Goal: Task Accomplishment & Management: Complete application form

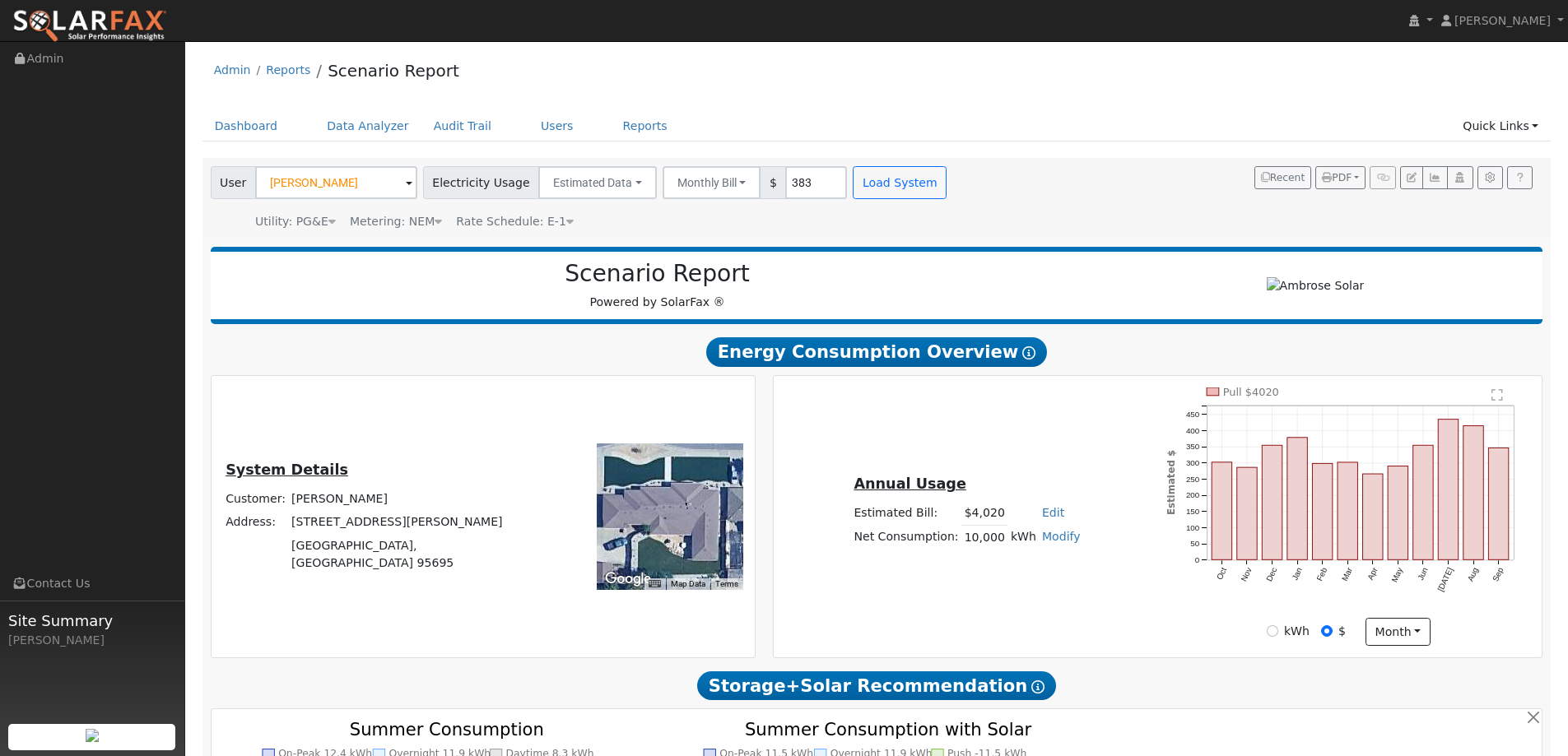
scroll to position [865, 0]
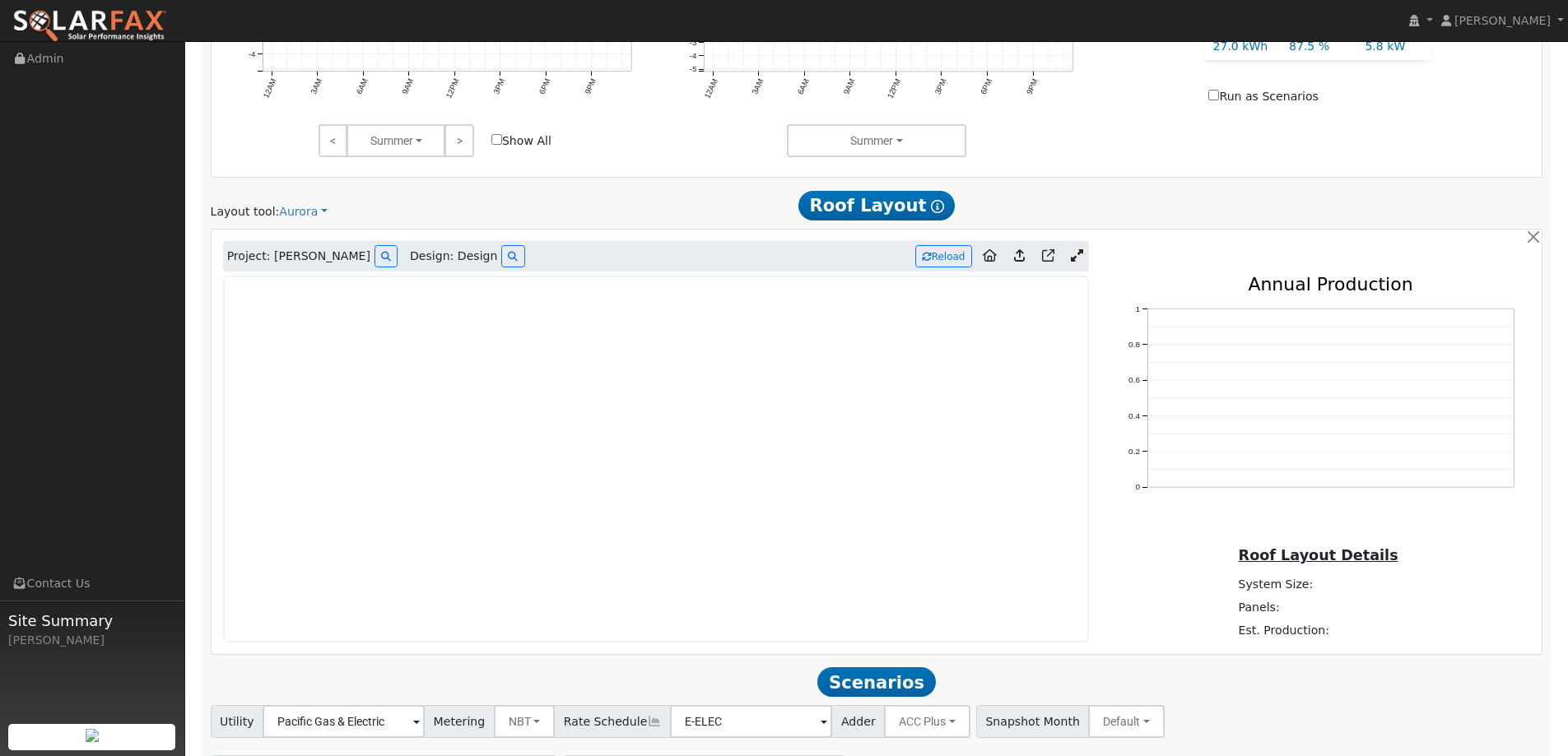
click at [122, 7] on link at bounding box center [90, 20] width 180 height 41
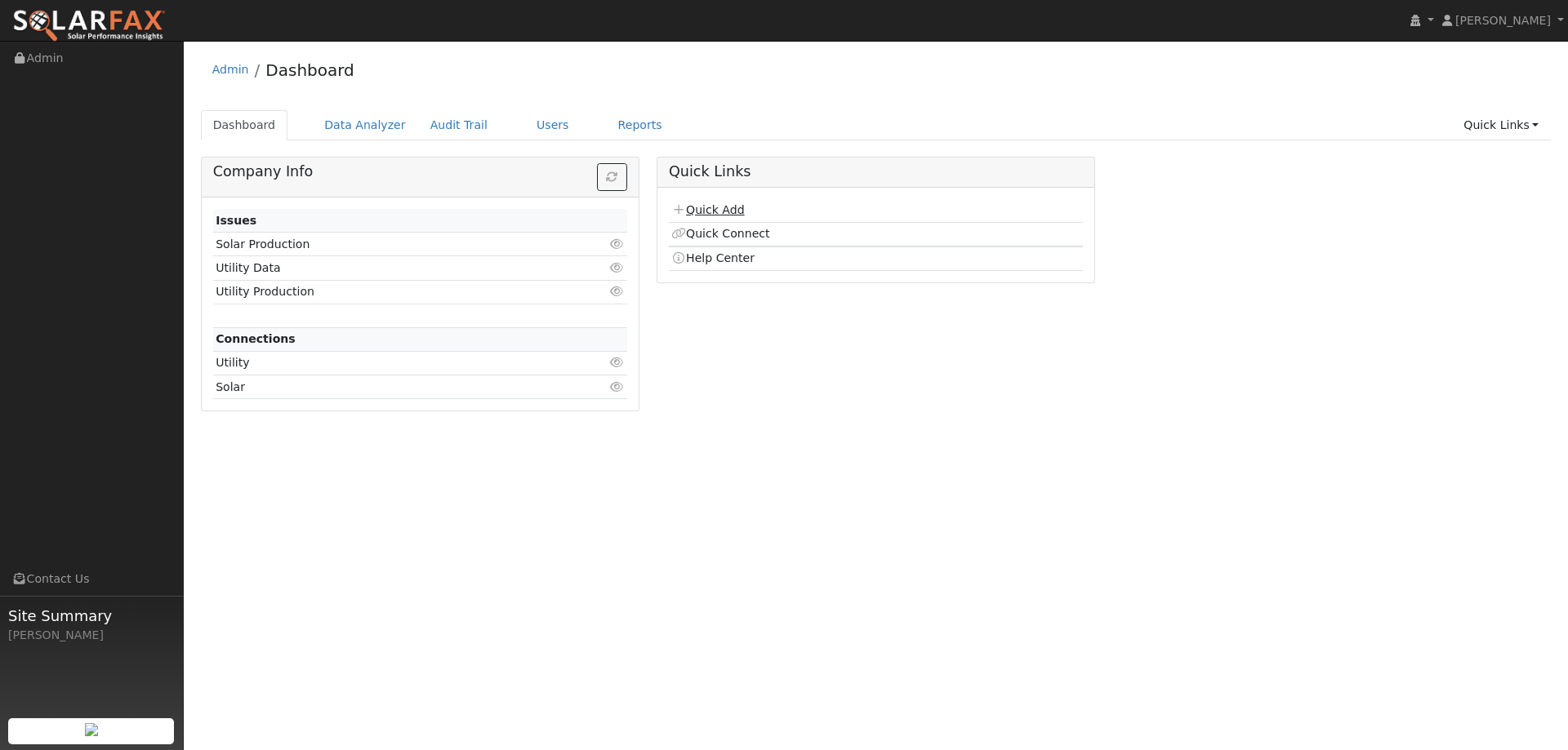
click at [733, 213] on link "Quick Add" at bounding box center [708, 209] width 73 height 13
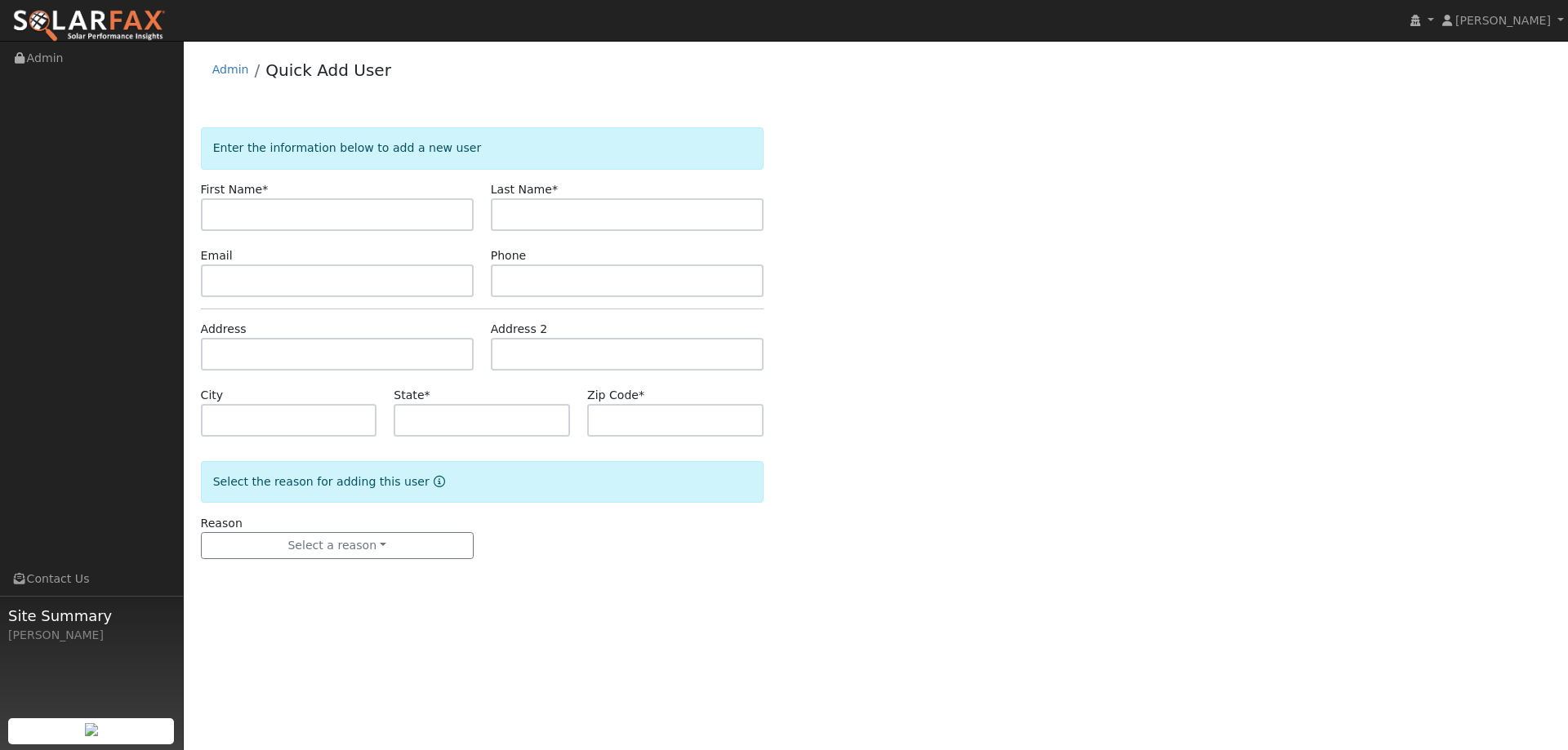
click at [402, 212] on input "text" at bounding box center [338, 215] width 273 height 33
type input "Paul"
click at [555, 221] on input "text" at bounding box center [627, 215] width 273 height 33
type input "Laput"
drag, startPoint x: 442, startPoint y: 279, endPoint x: 452, endPoint y: 269, distance: 14.1
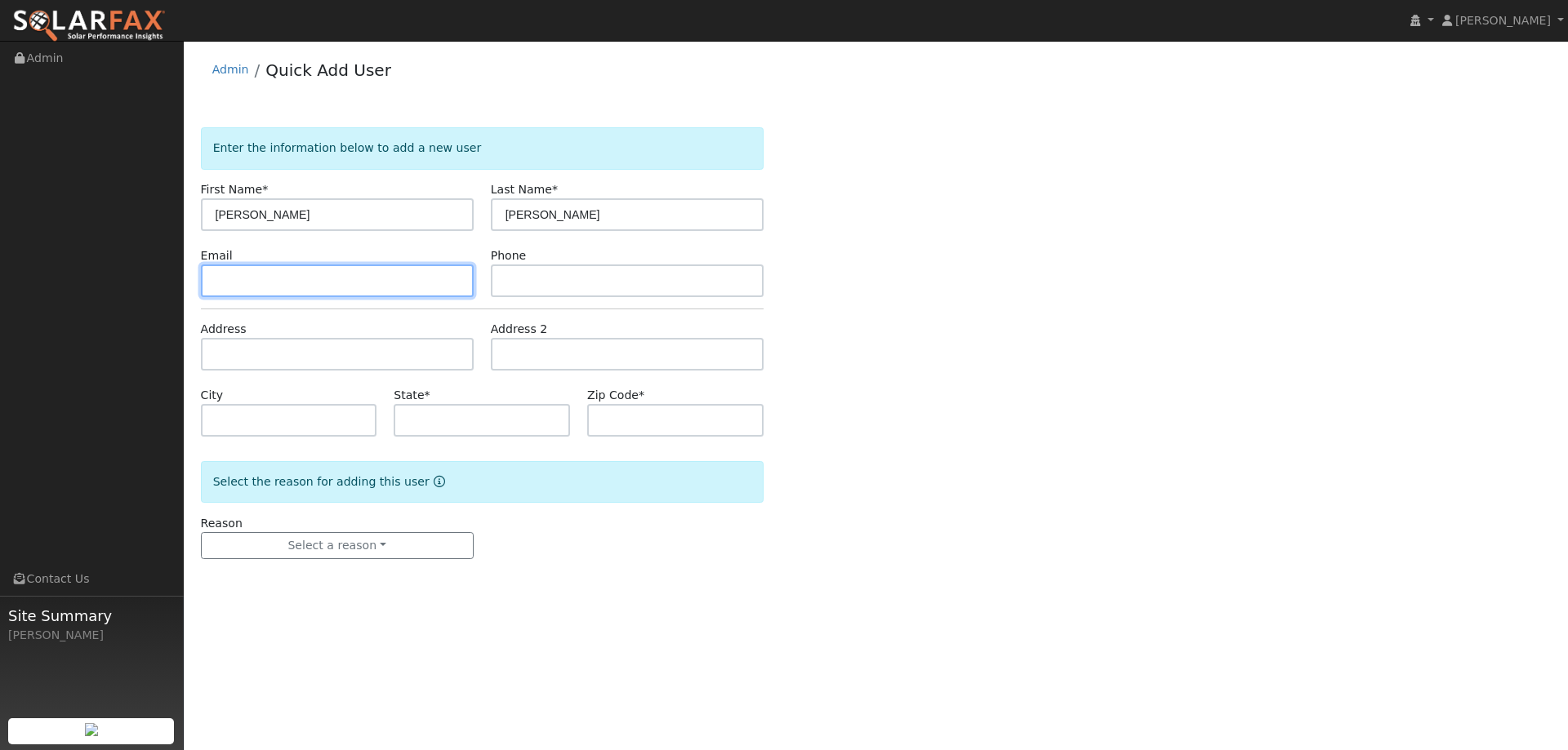
click at [444, 273] on input "text" at bounding box center [338, 281] width 273 height 33
click at [421, 289] on input "text" at bounding box center [338, 281] width 273 height 33
paste input "paul.laput@gmail.com"
type input "paul.laput@gmail.com"
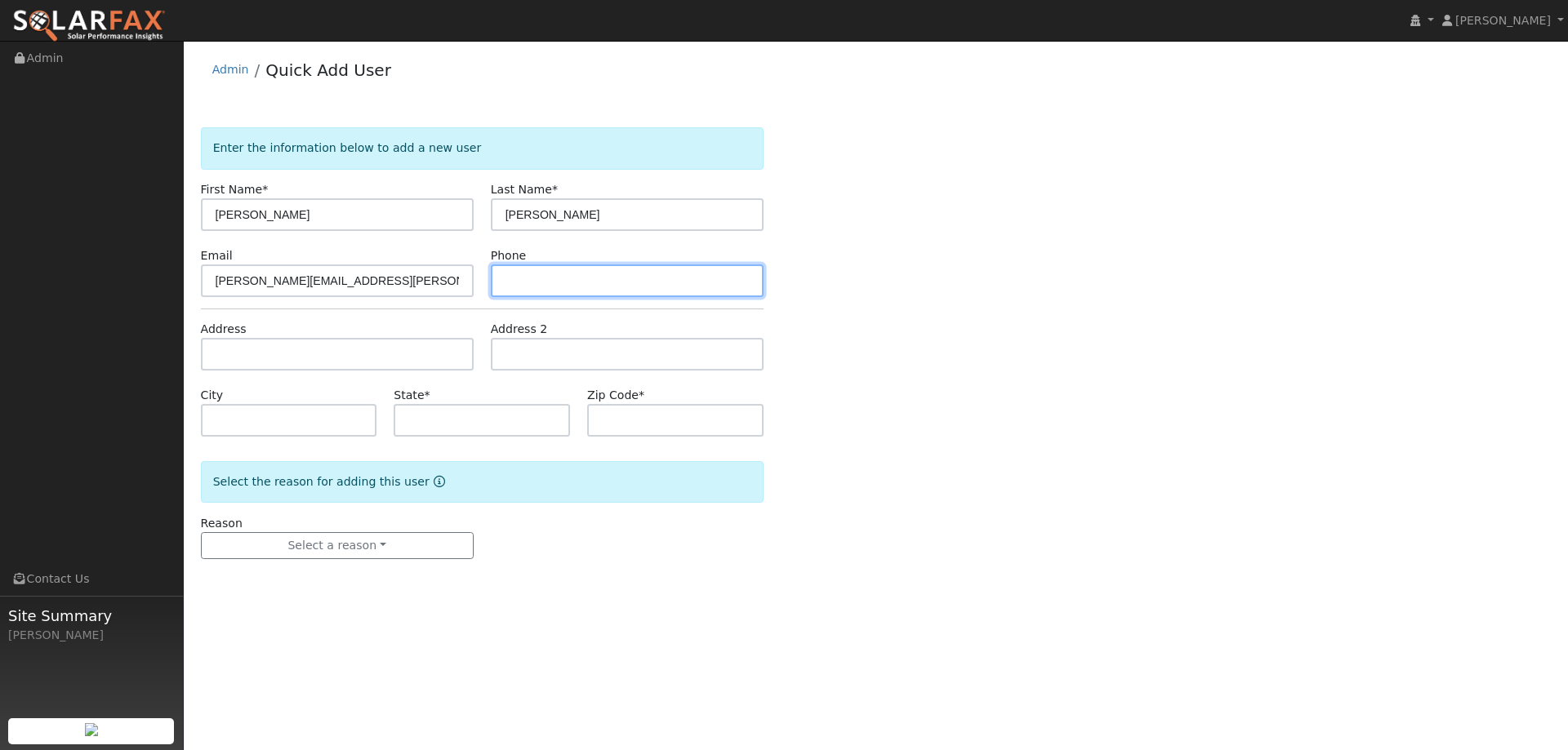
click at [612, 279] on input "text" at bounding box center [627, 281] width 273 height 33
paste input "(510) 375-8283"
type input "(510) 375-8283"
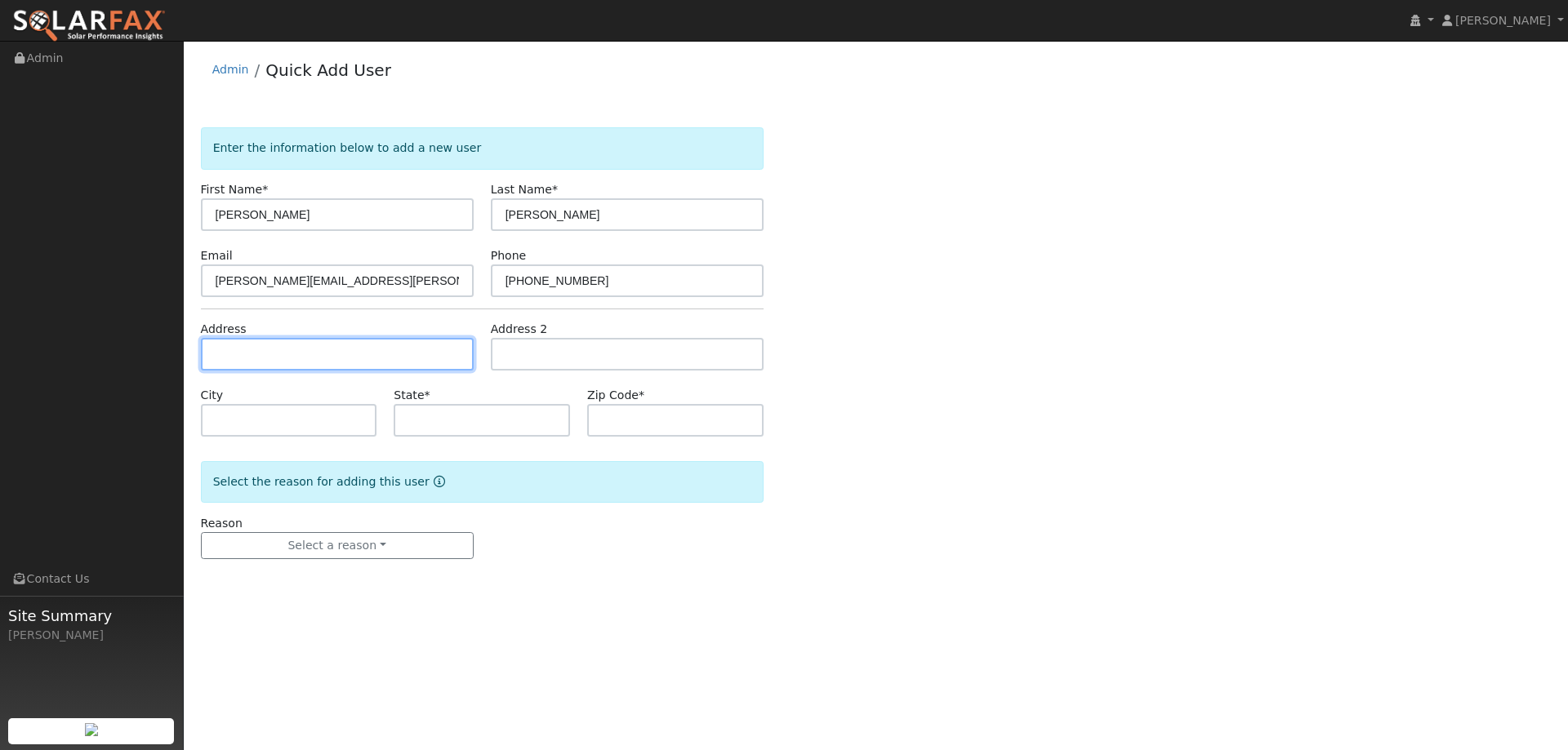
click at [337, 352] on input "text" at bounding box center [338, 354] width 273 height 33
paste input "241 Obsidian Way"
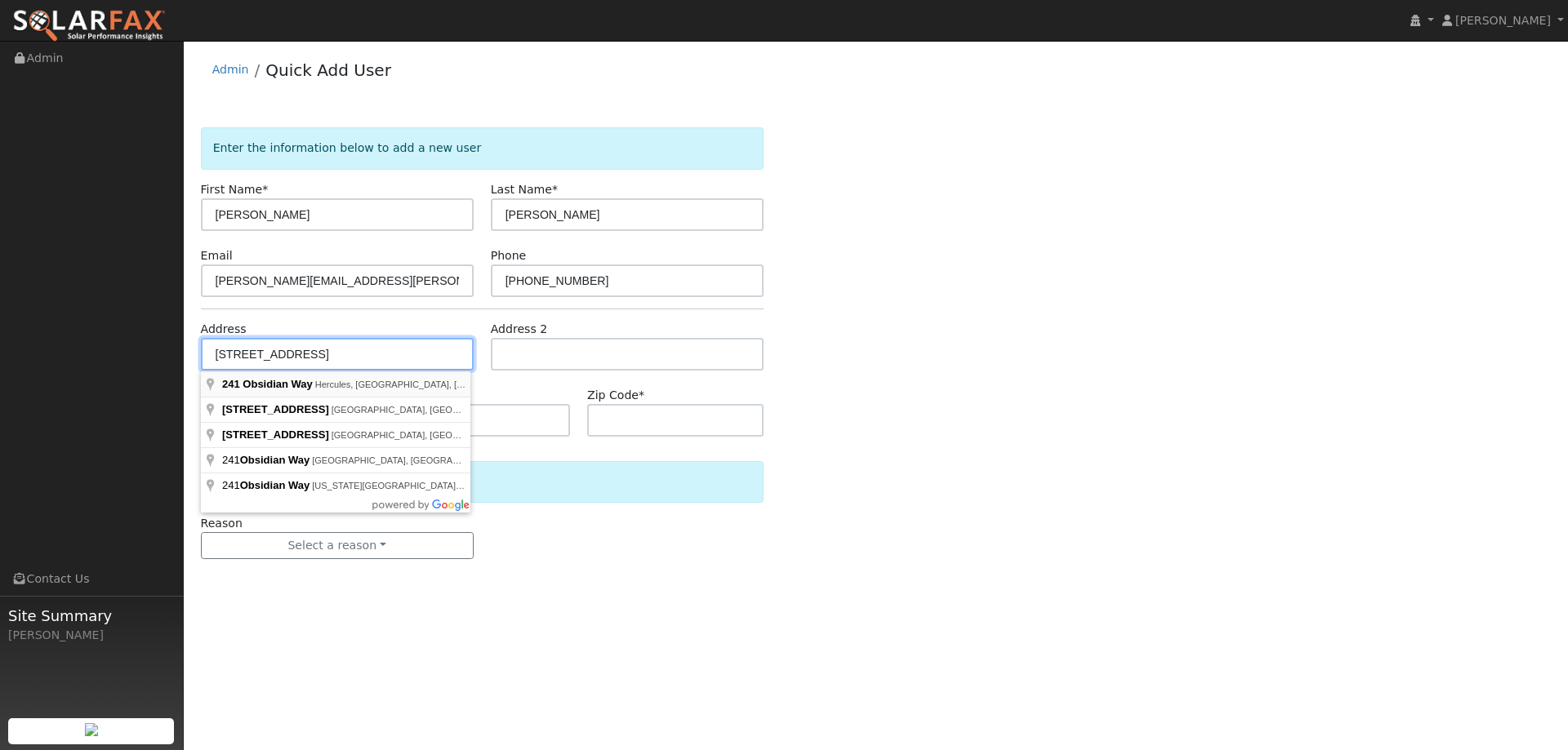
type input "241 Obsidian Way"
type input "Hercules"
type input "CA"
type input "94547"
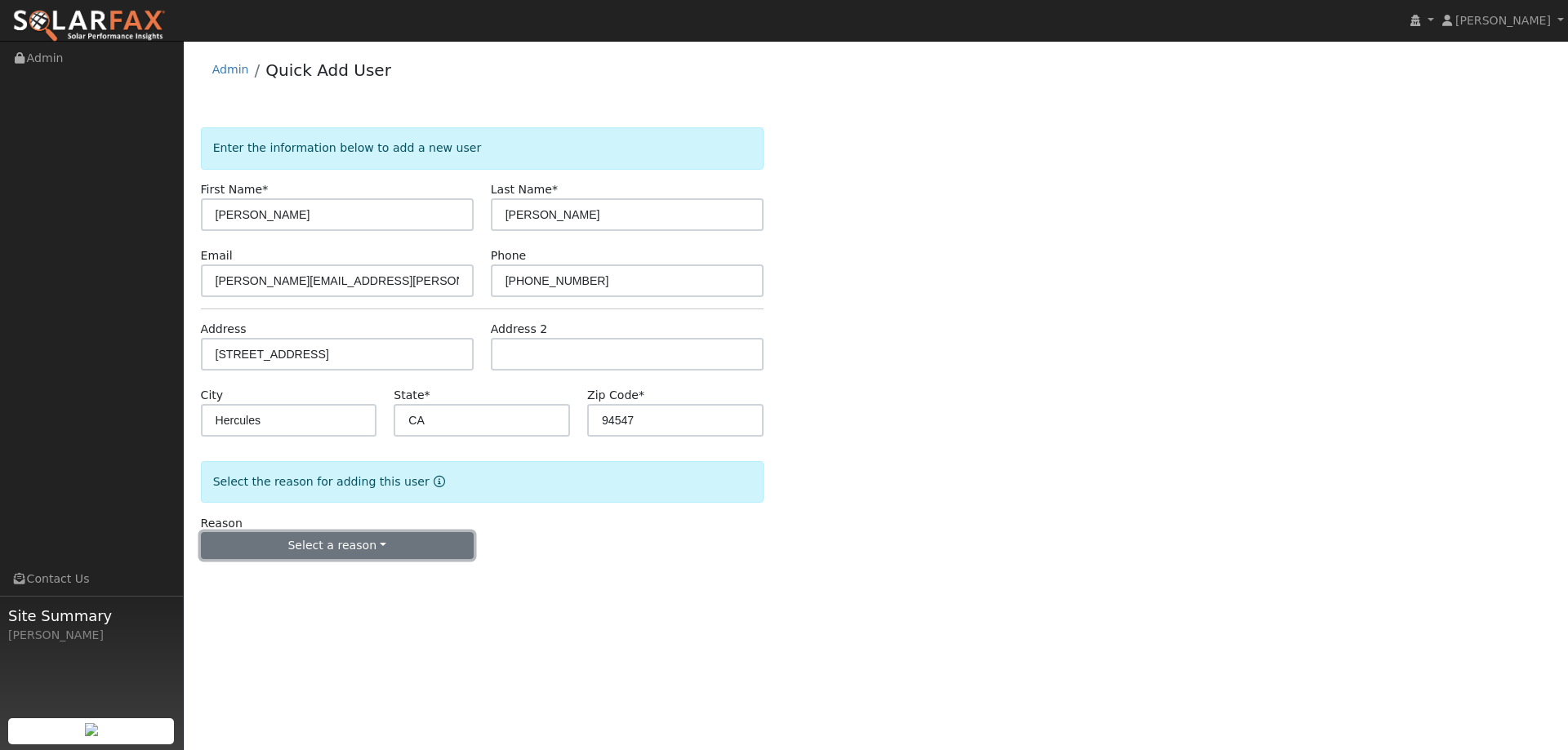
click at [391, 549] on button "Select a reason" at bounding box center [338, 546] width 273 height 28
click at [305, 582] on link "New lead" at bounding box center [291, 580] width 180 height 23
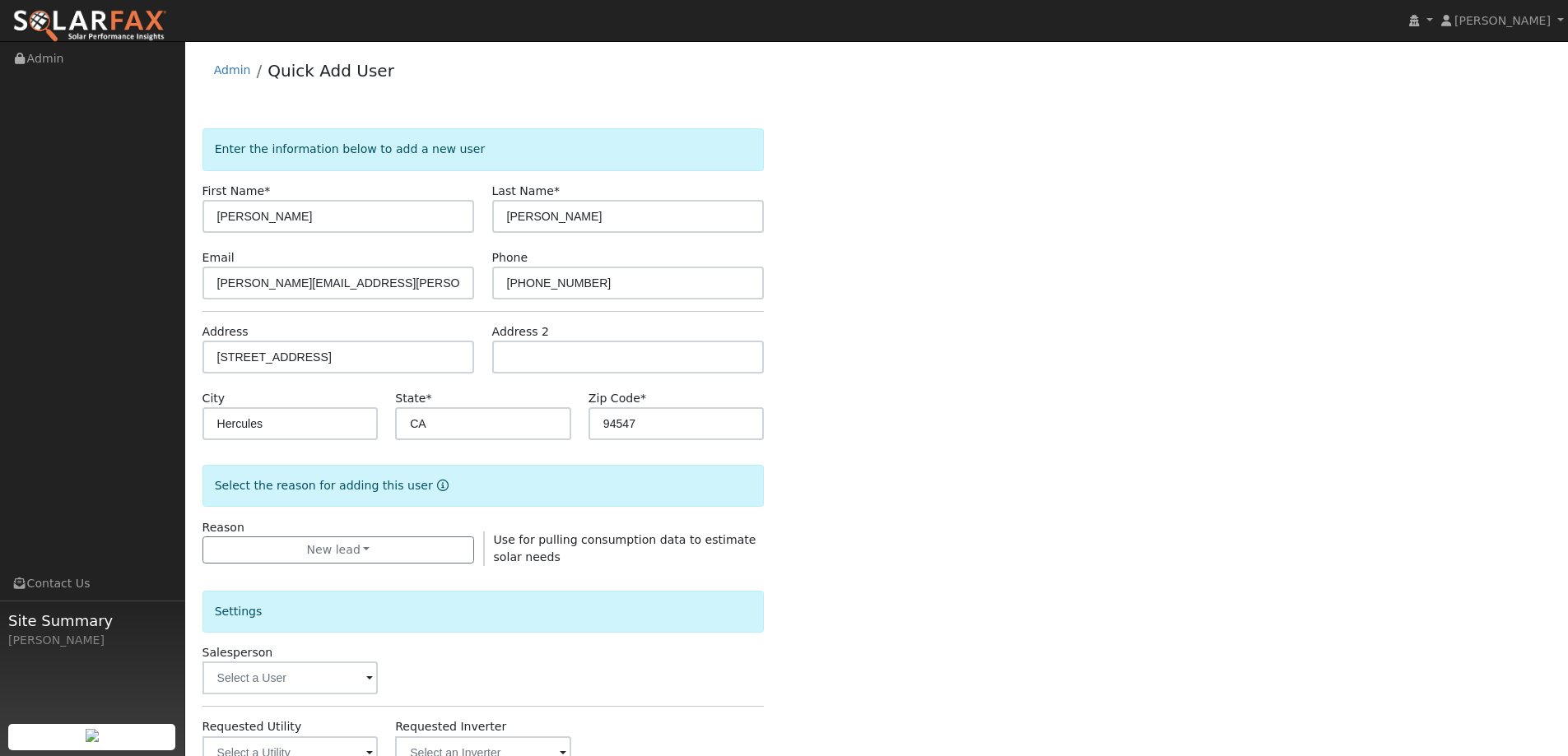
scroll to position [309, 0]
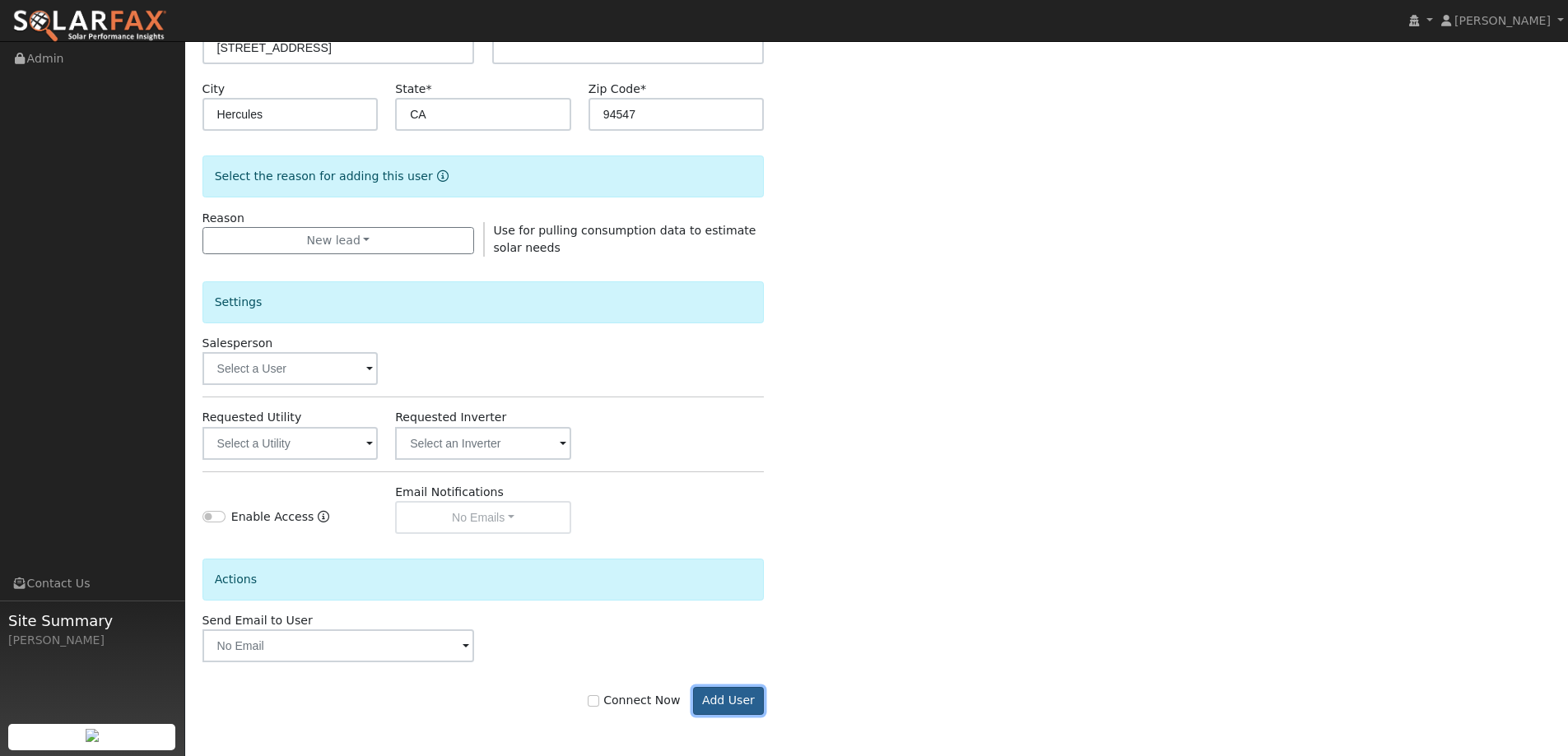
click at [735, 693] on button "Add User" at bounding box center [728, 701] width 71 height 28
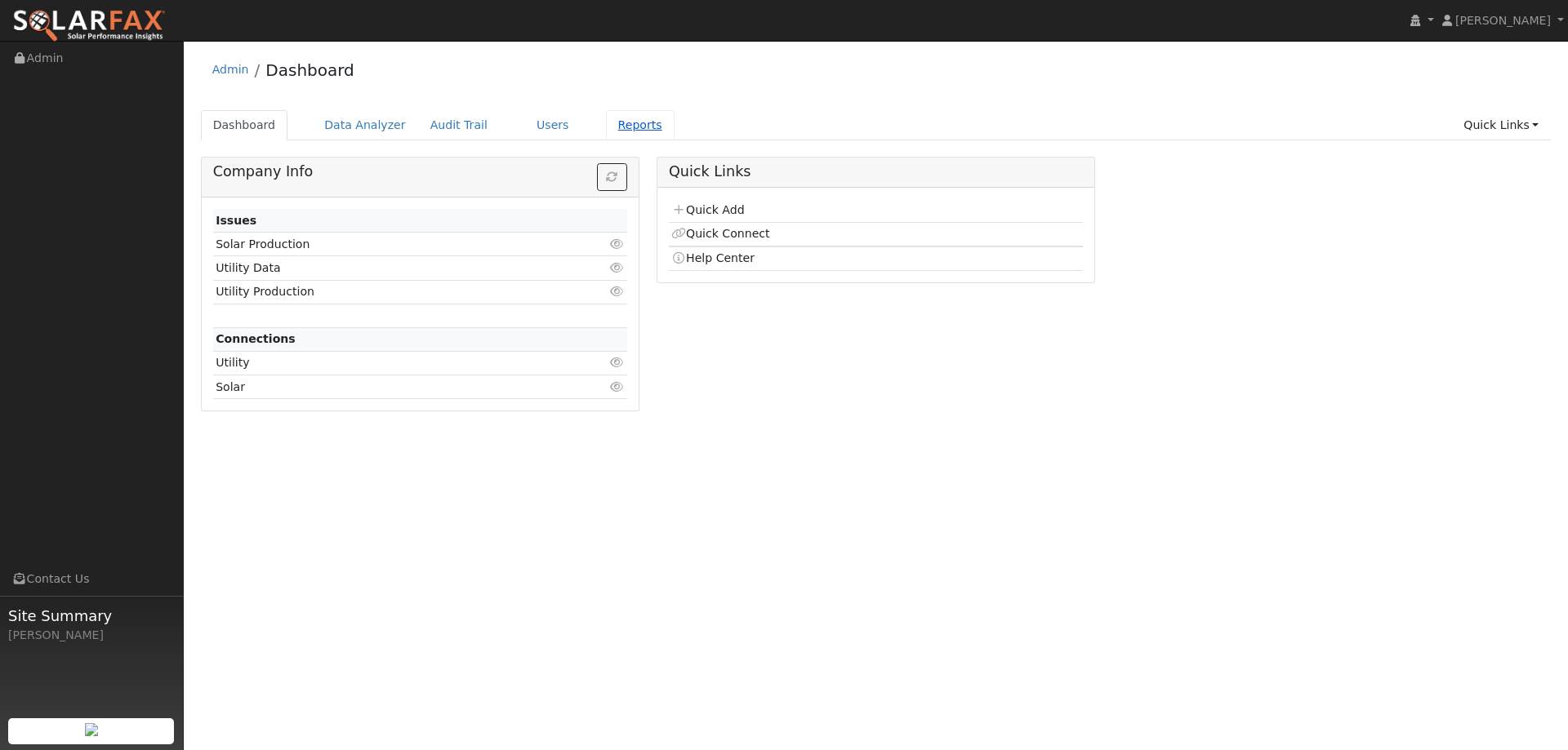
click at [606, 134] on link "Reports" at bounding box center [640, 125] width 69 height 30
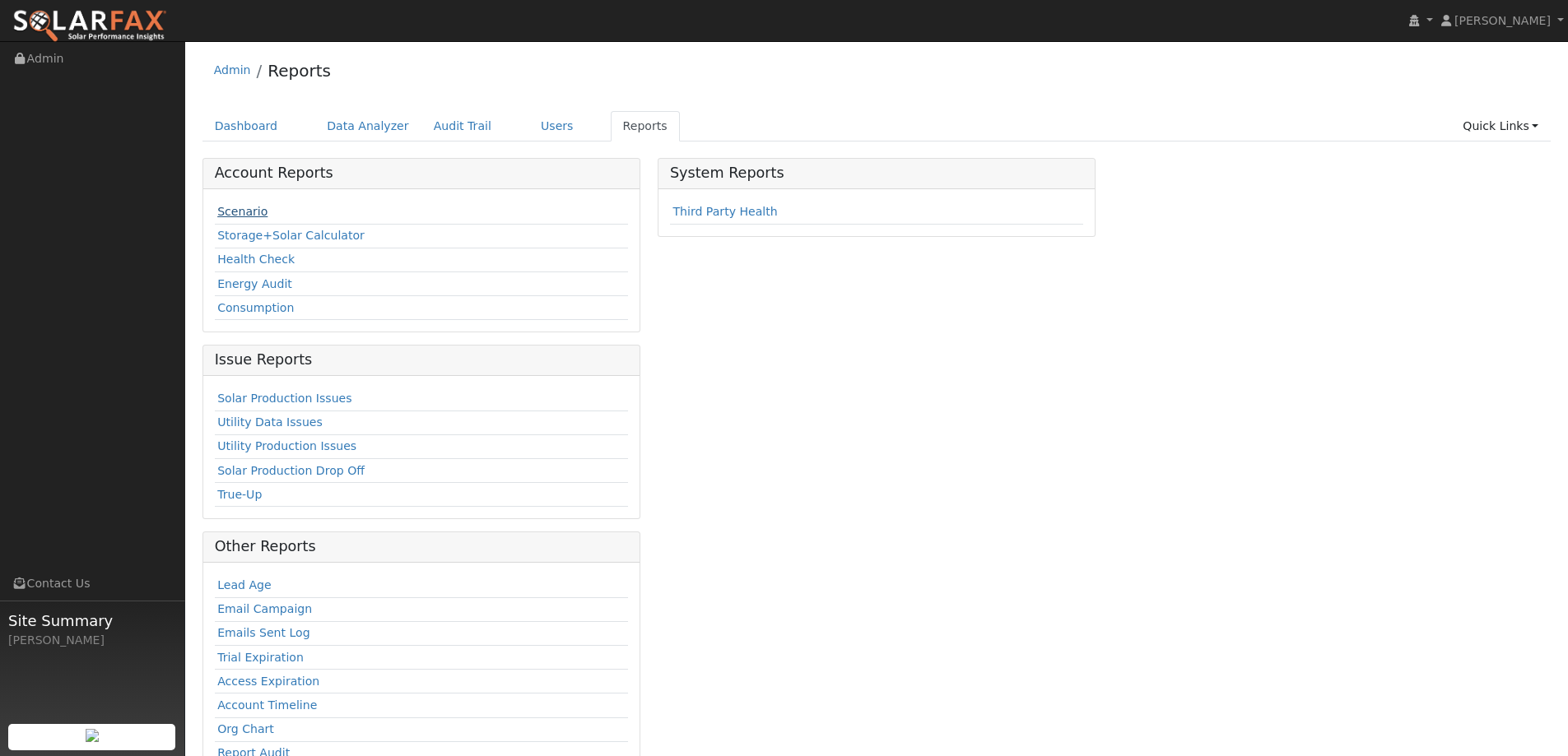
click at [240, 211] on link "Scenario" at bounding box center [242, 211] width 50 height 13
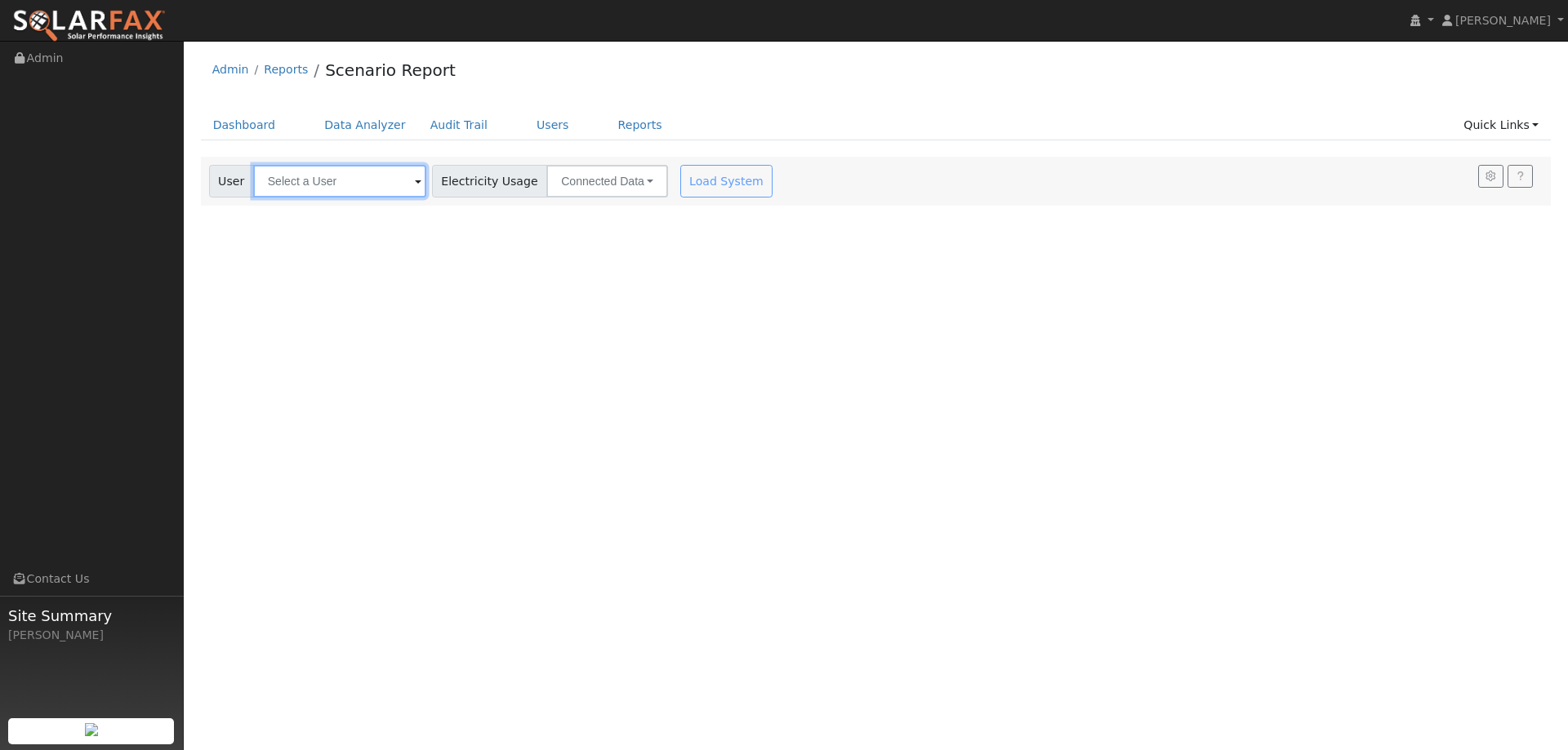
click at [371, 175] on input "text" at bounding box center [340, 181] width 173 height 33
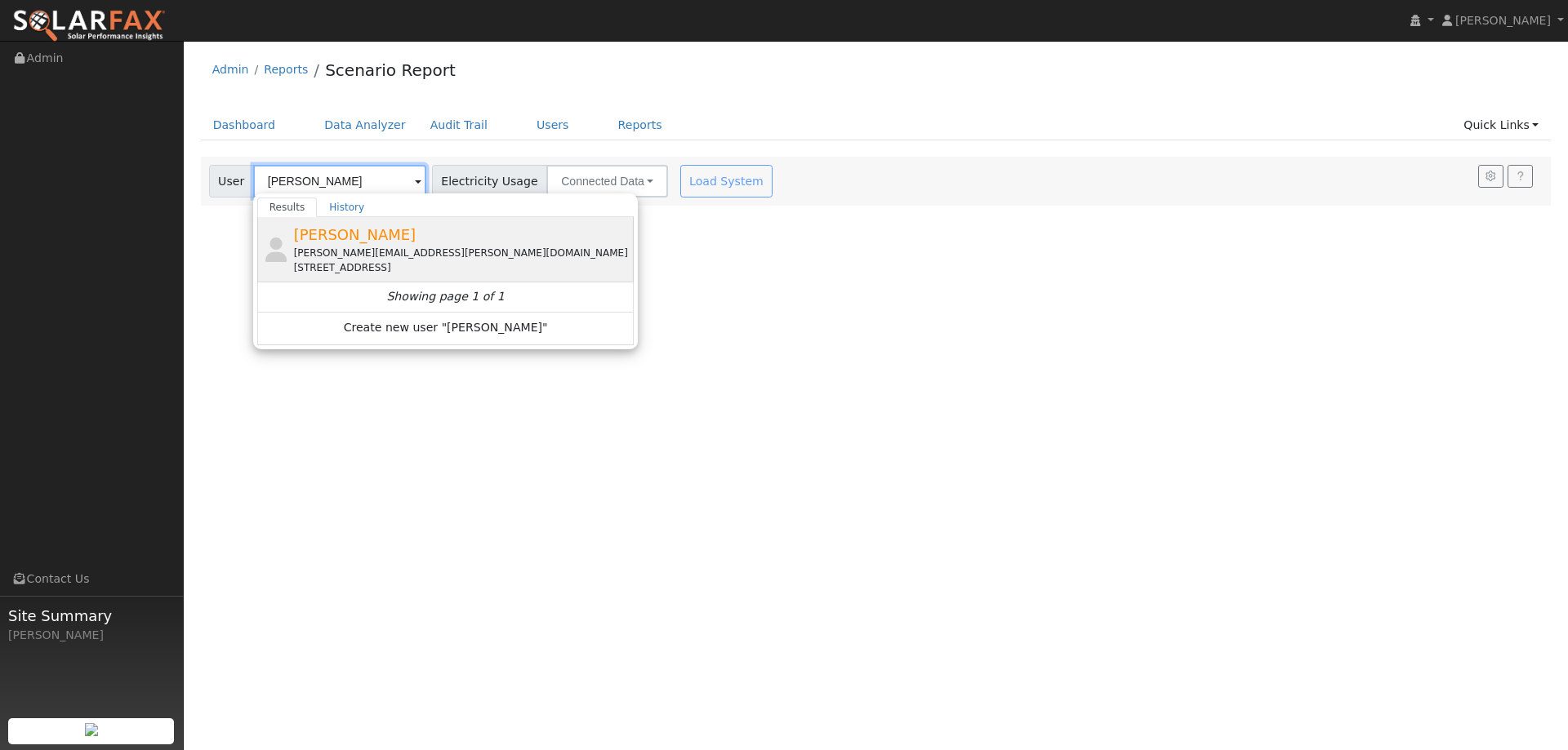
type input "Paul Laput"
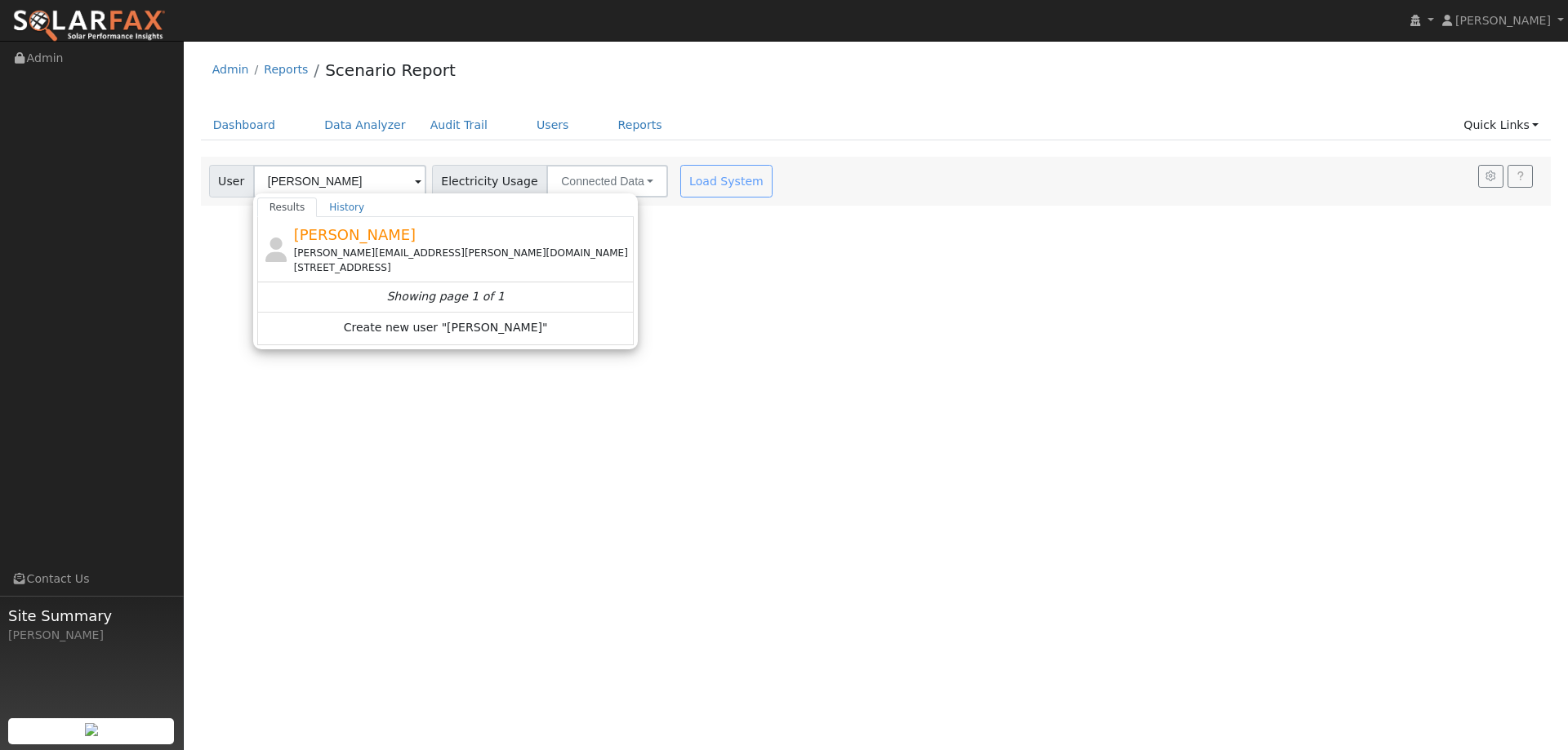
click at [407, 243] on div "Paul Laput paul.laput@gmail.com 241 Obsidian Way, Hercules, CA 94547" at bounding box center [463, 249] width 337 height 51
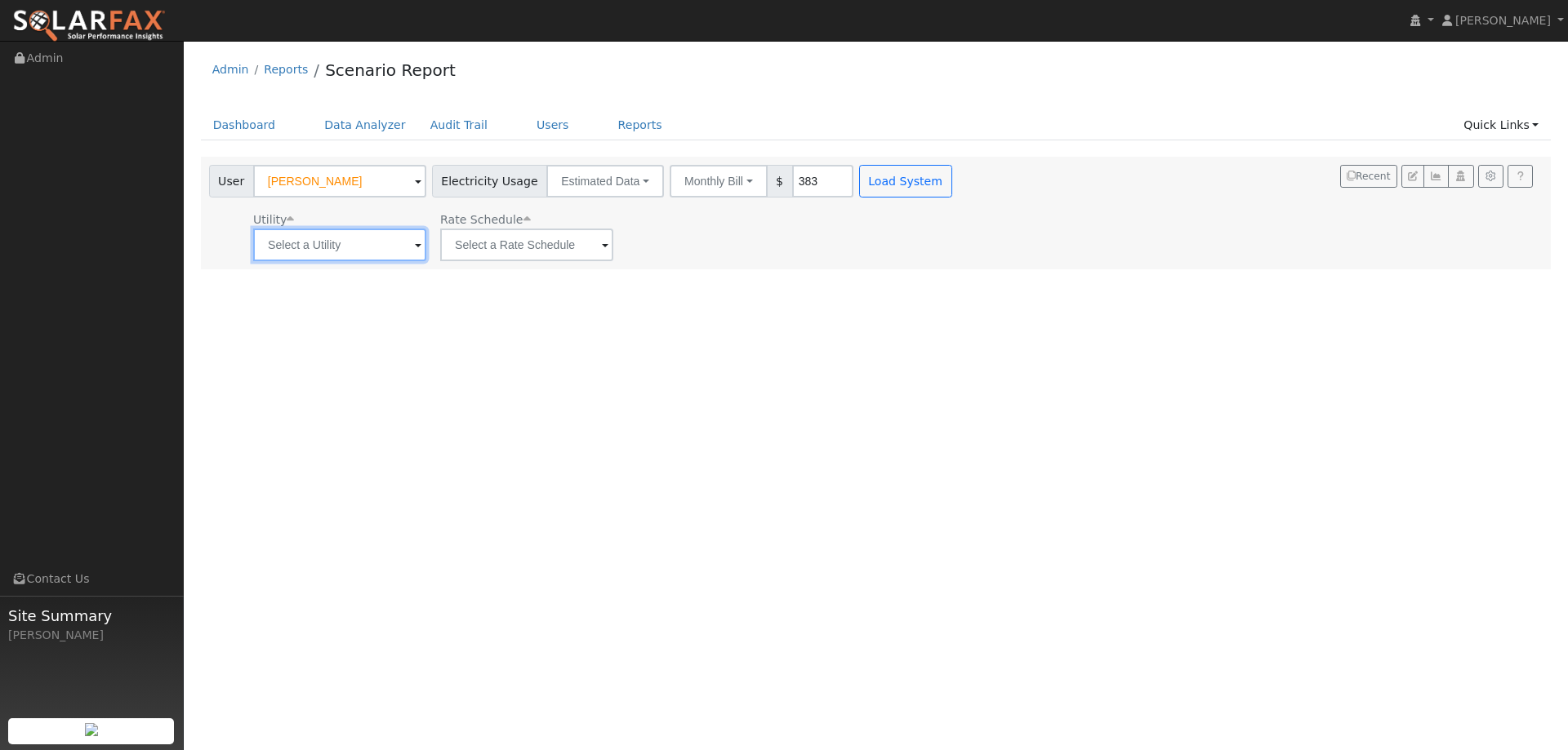
drag, startPoint x: 346, startPoint y: 252, endPoint x: 356, endPoint y: 239, distance: 16.4
click at [347, 254] on input "text" at bounding box center [340, 245] width 173 height 33
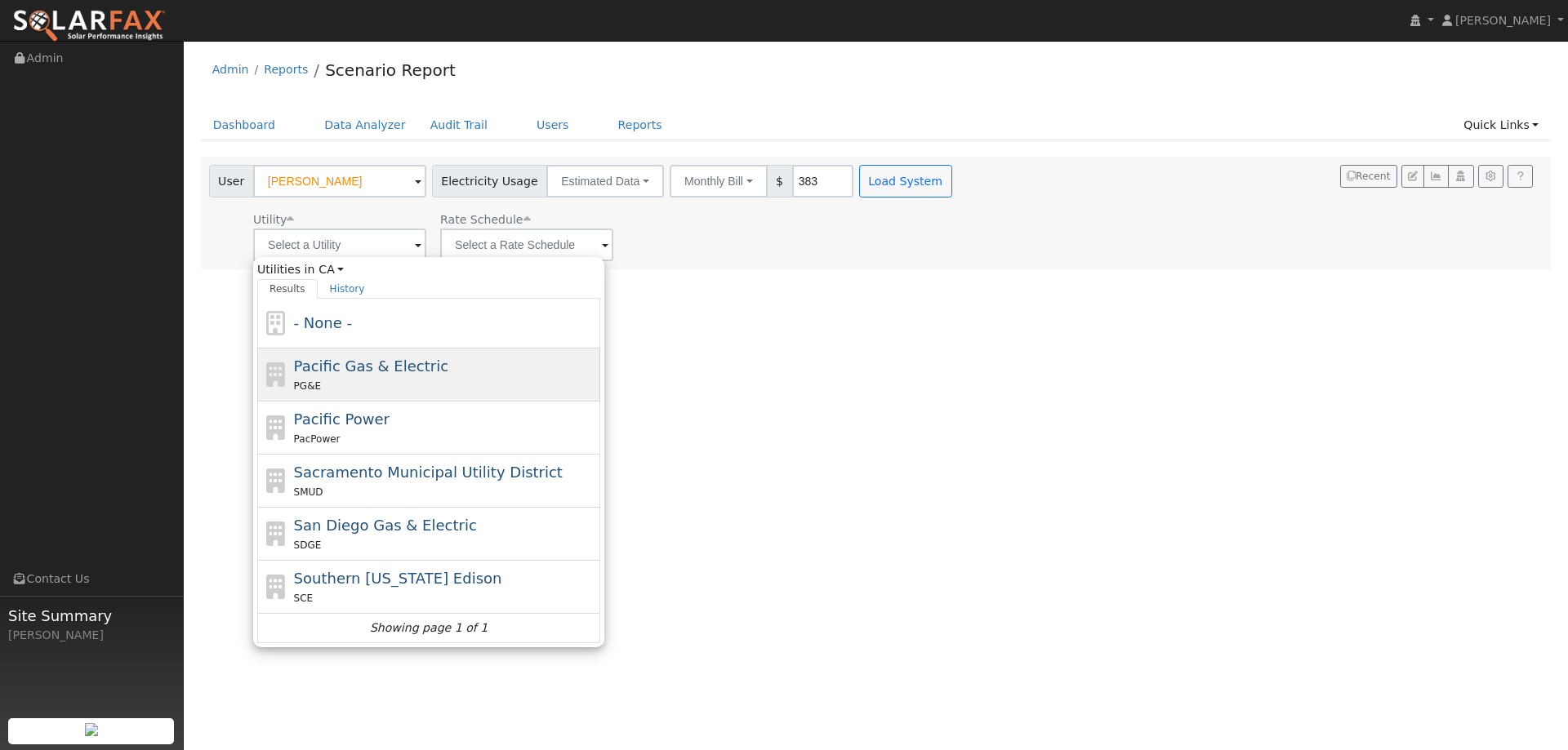
click at [362, 377] on div "PG&E" at bounding box center [445, 386] width 303 height 17
type input "Pacific Gas & Electric"
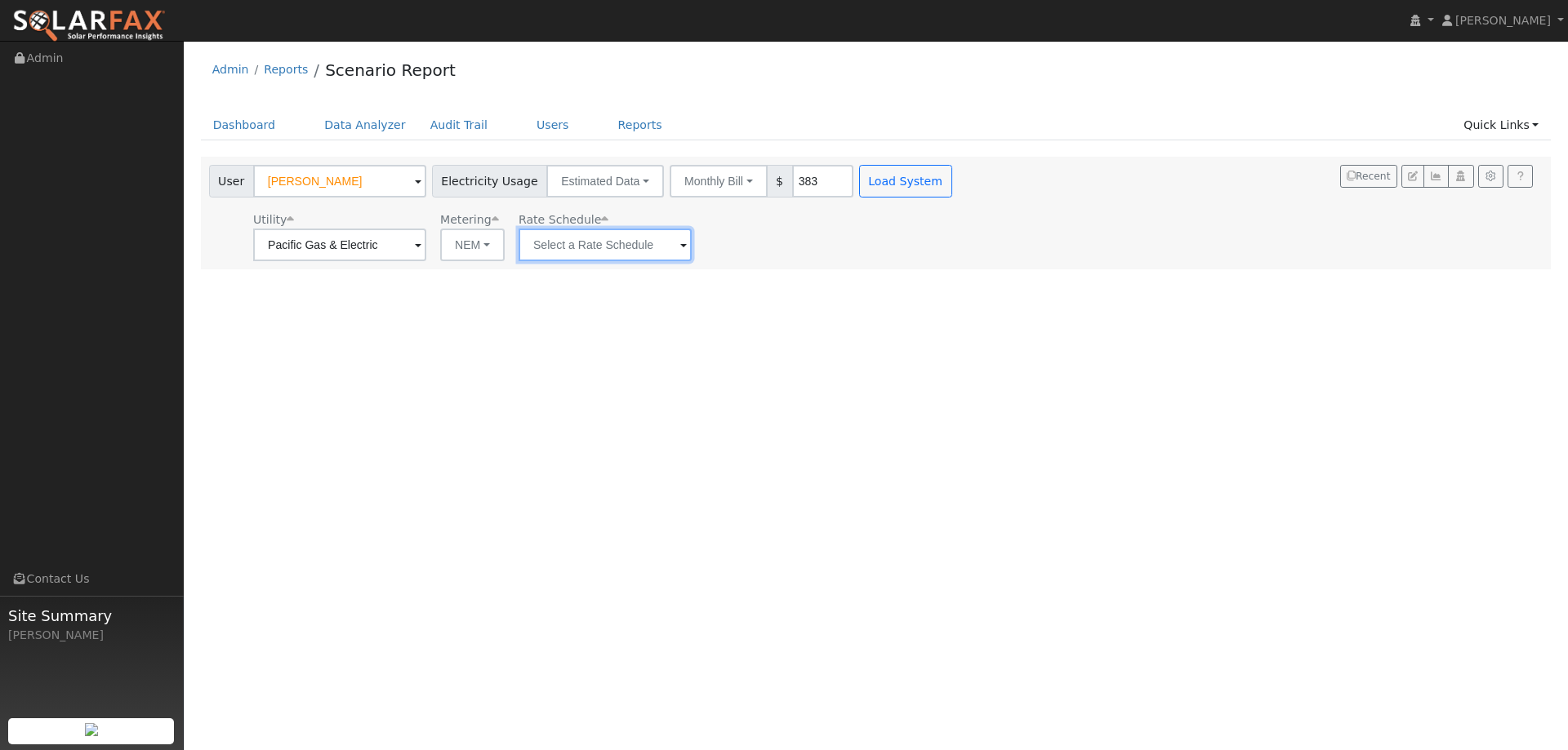
click at [552, 254] on input "text" at bounding box center [605, 245] width 173 height 33
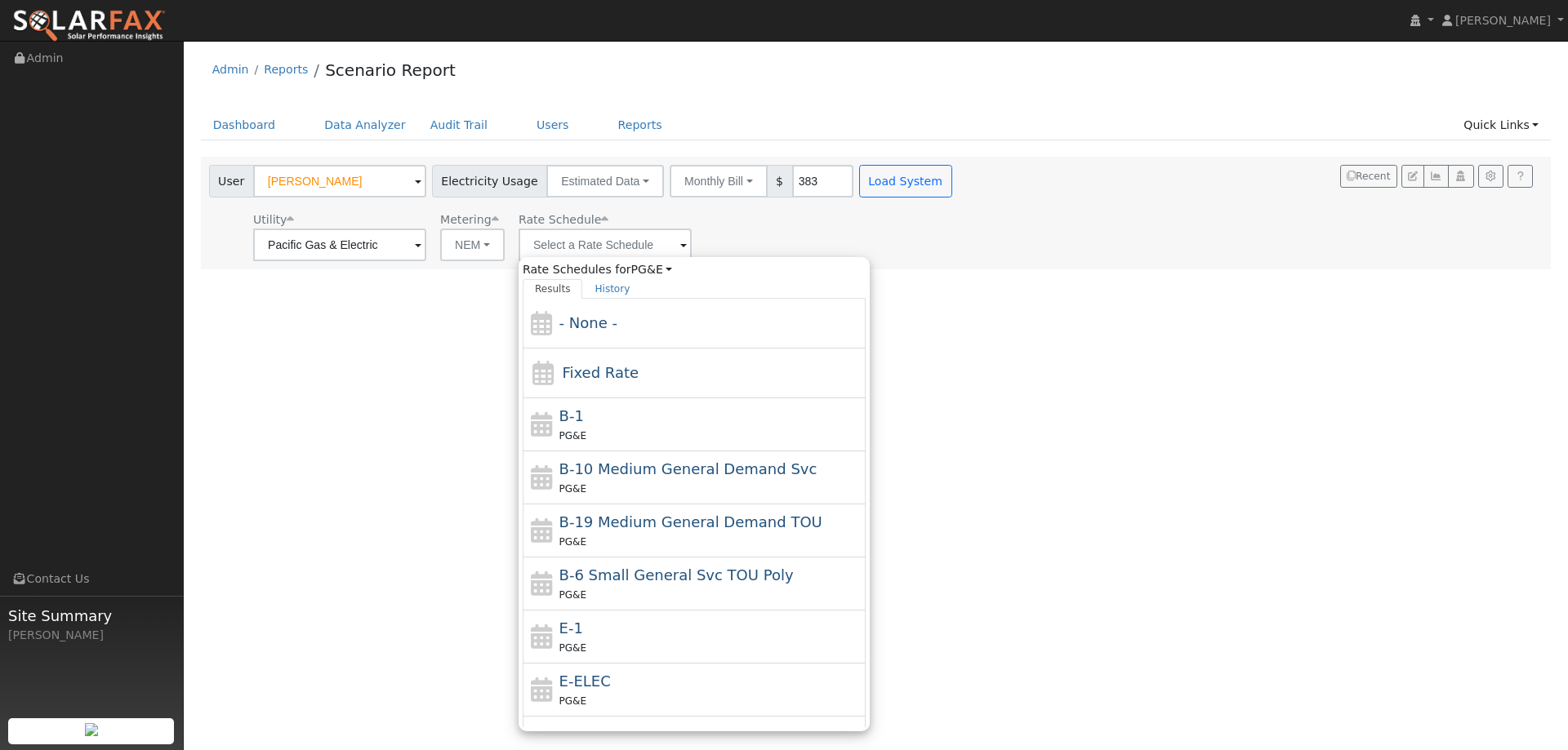
drag, startPoint x: 651, startPoint y: 638, endPoint x: 653, endPoint y: 630, distance: 8.2
click at [651, 635] on div "E-1 PG&E" at bounding box center [710, 637] width 303 height 39
type input "E-1"
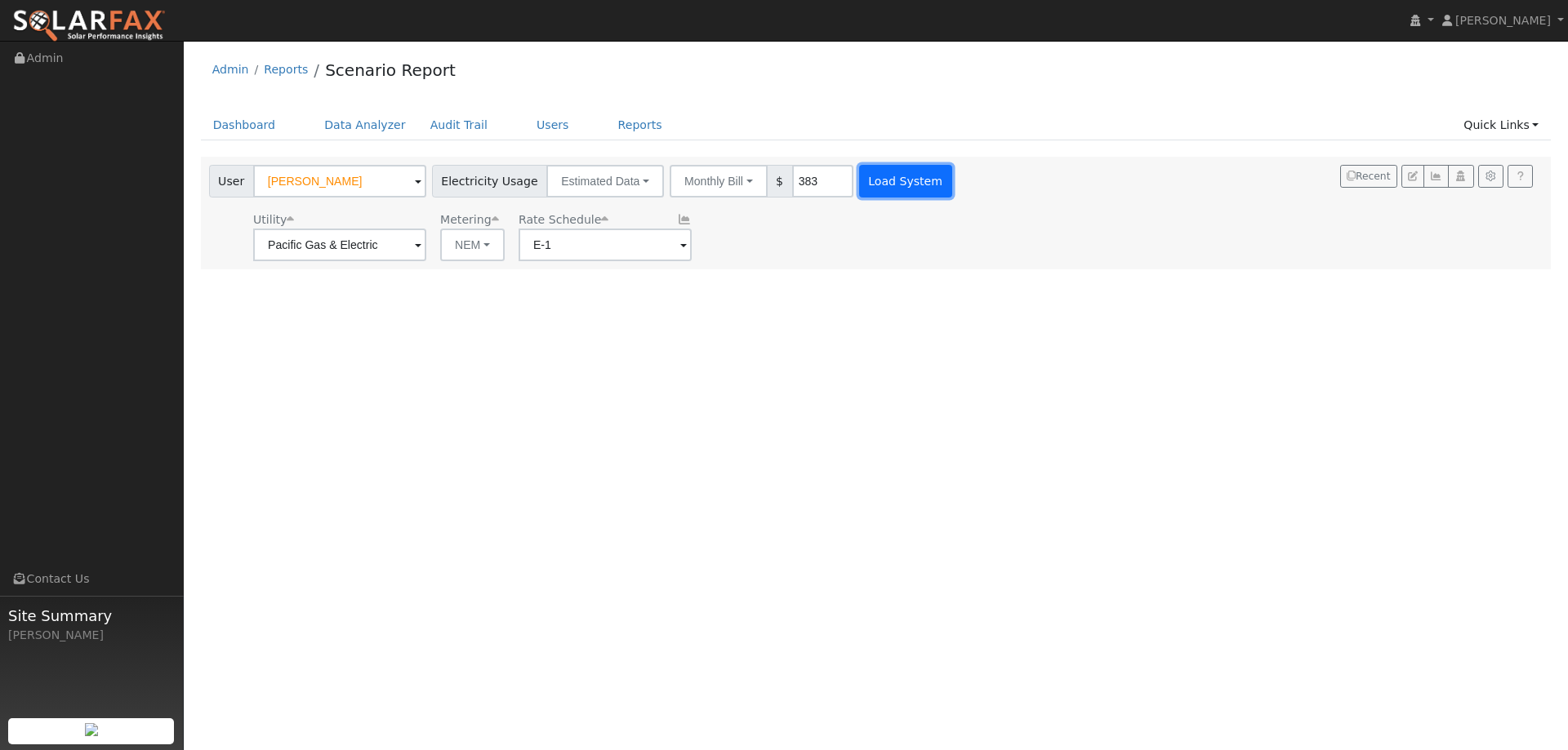
click at [893, 188] on button "Load System" at bounding box center [906, 181] width 93 height 33
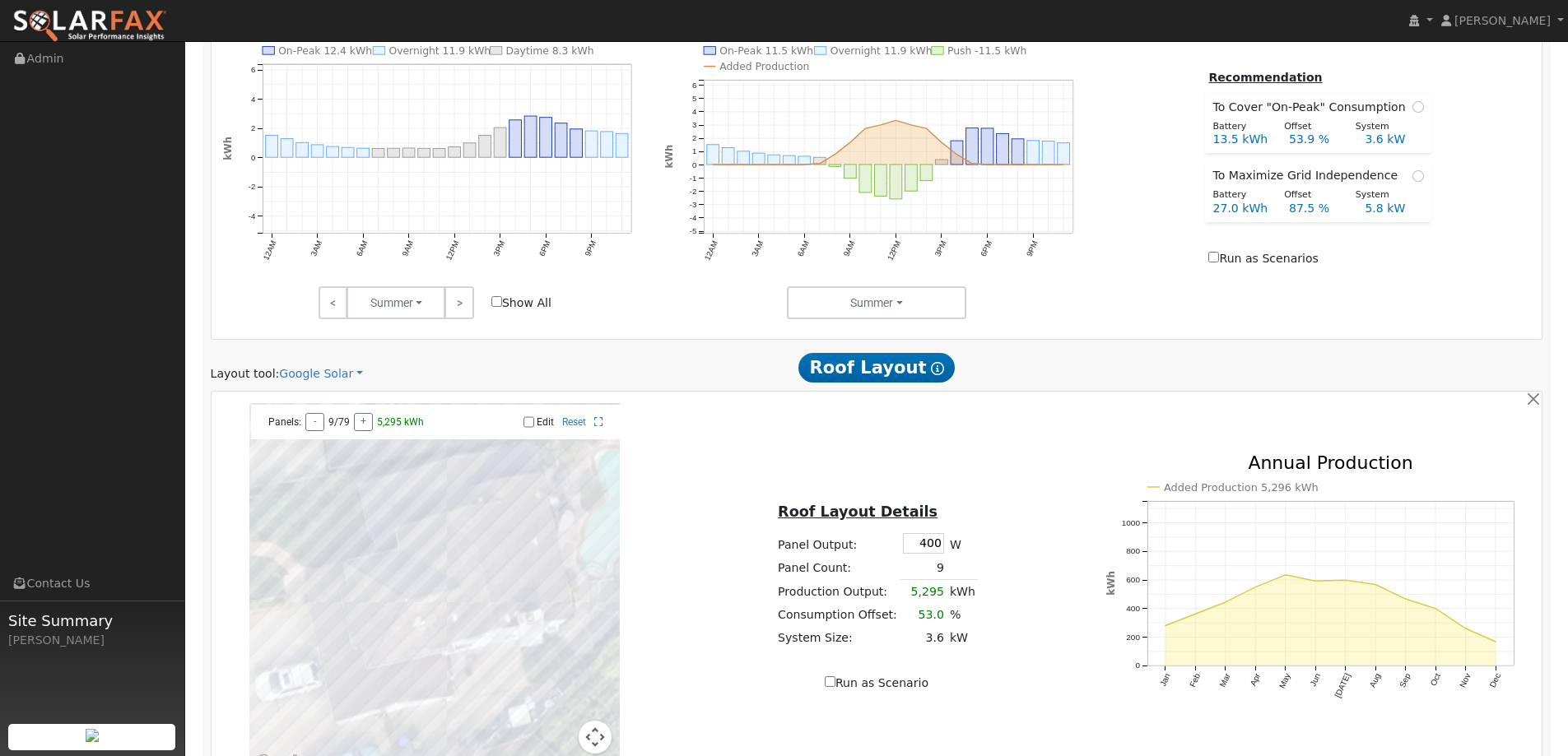
scroll to position [823, 0]
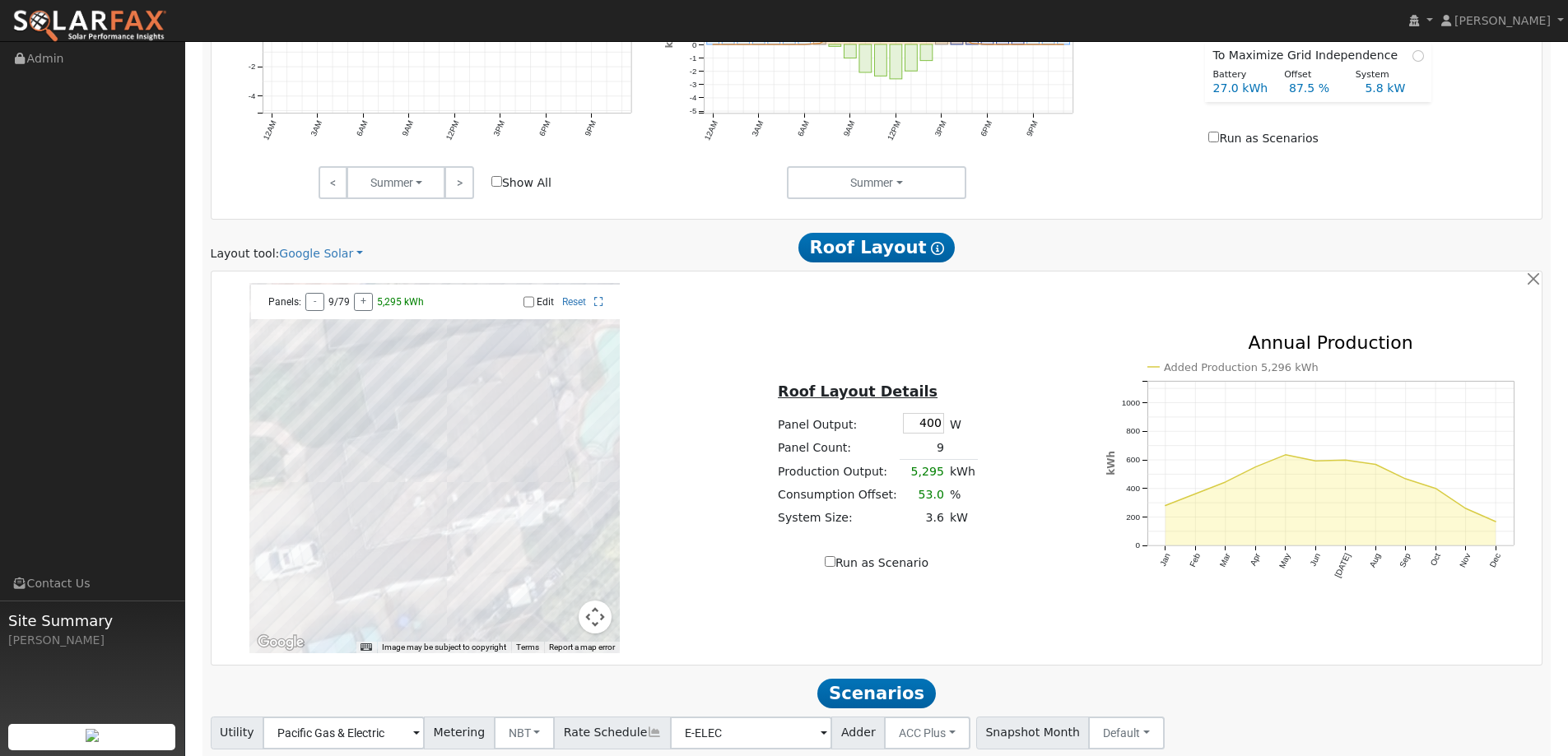
click at [344, 240] on div "Layout tool: Google Solar Google Solar Scanifly Aurora Roof Layout Show Help" at bounding box center [877, 247] width 1350 height 30
click at [340, 242] on div "Layout tool: Google Solar Google Solar Scanifly Aurora Roof Layout Show Help" at bounding box center [877, 247] width 1350 height 30
click at [330, 256] on link "Google Solar" at bounding box center [321, 254] width 84 height 18
click at [335, 327] on link "Aurora" at bounding box center [332, 330] width 114 height 23
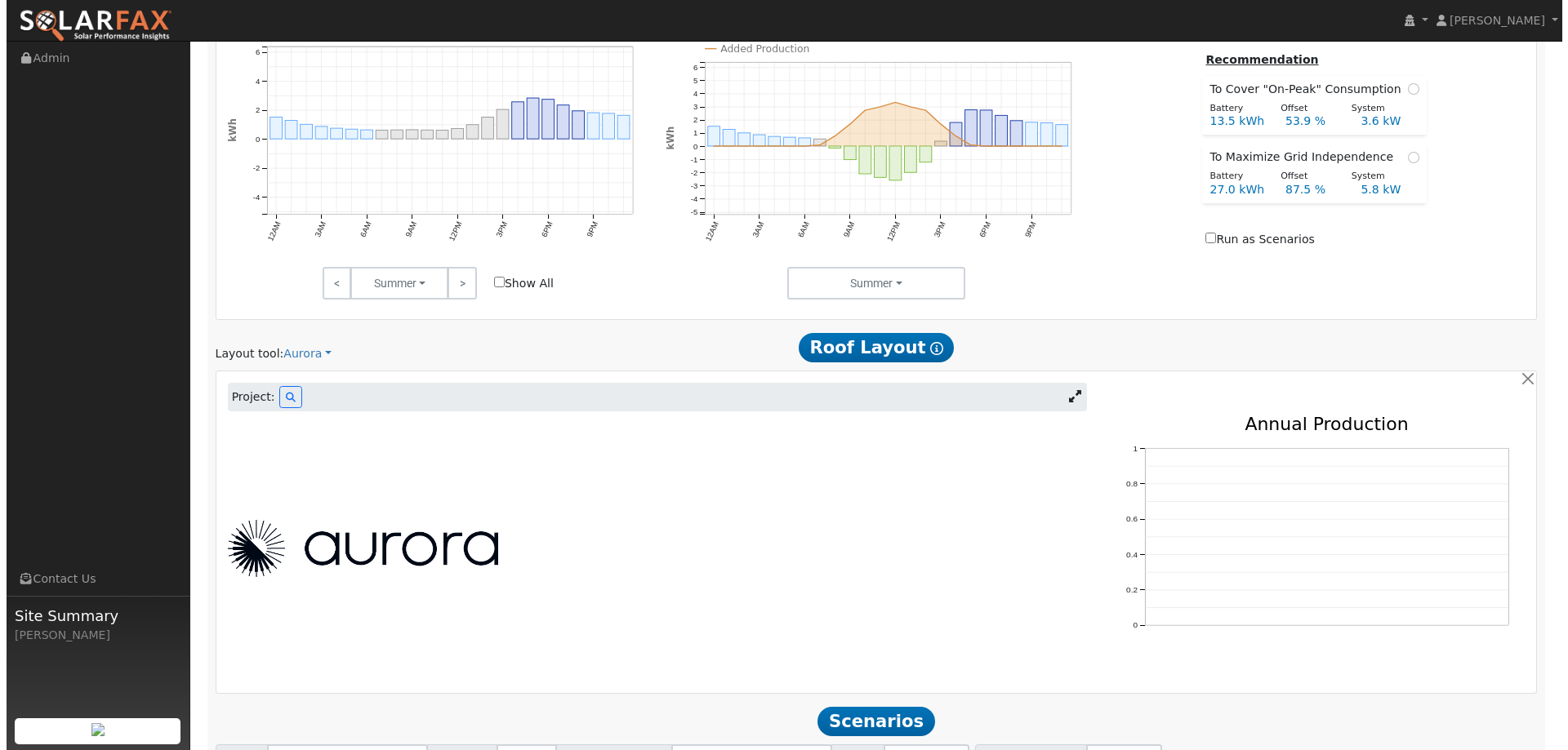
scroll to position [858, 0]
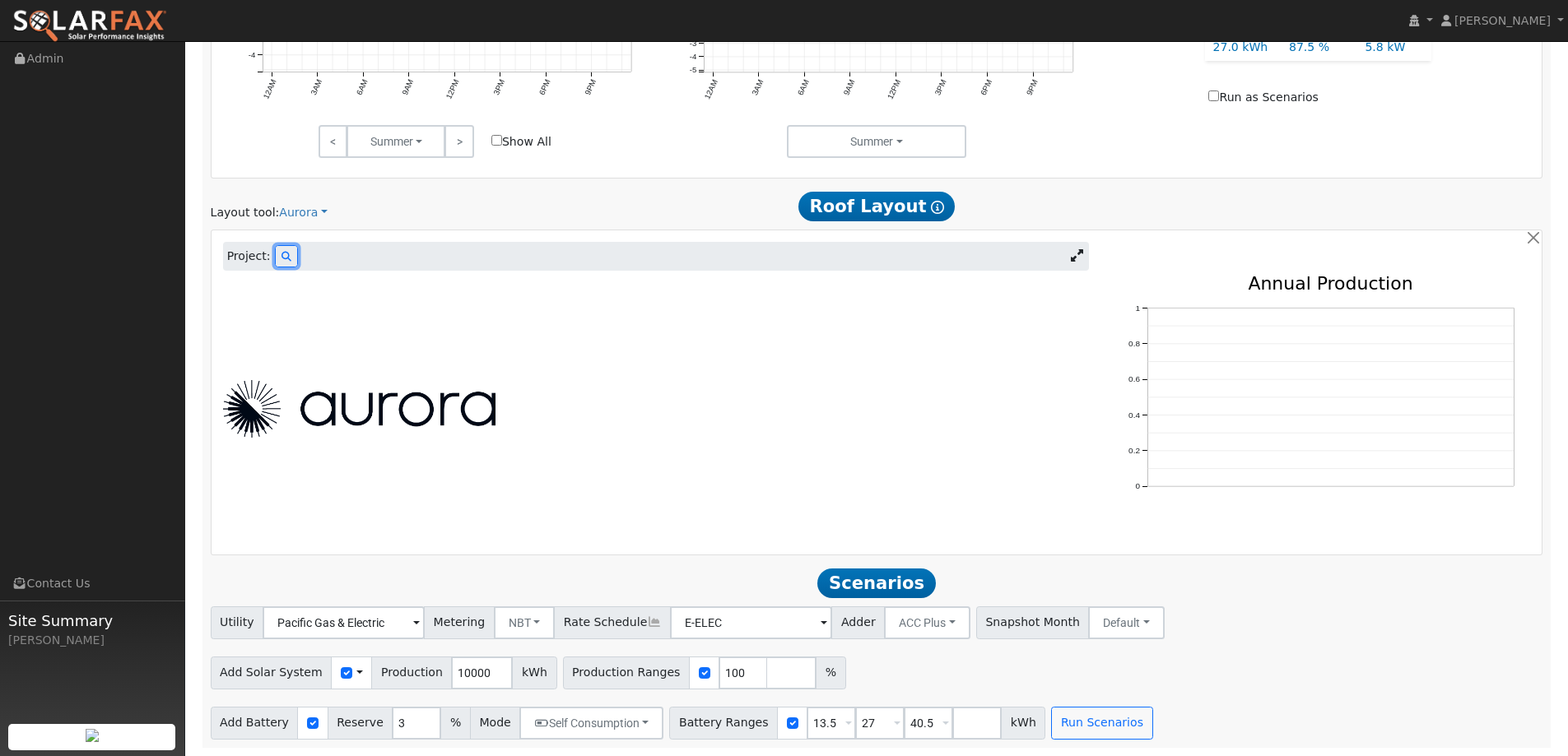
click at [277, 247] on button at bounding box center [287, 256] width 23 height 22
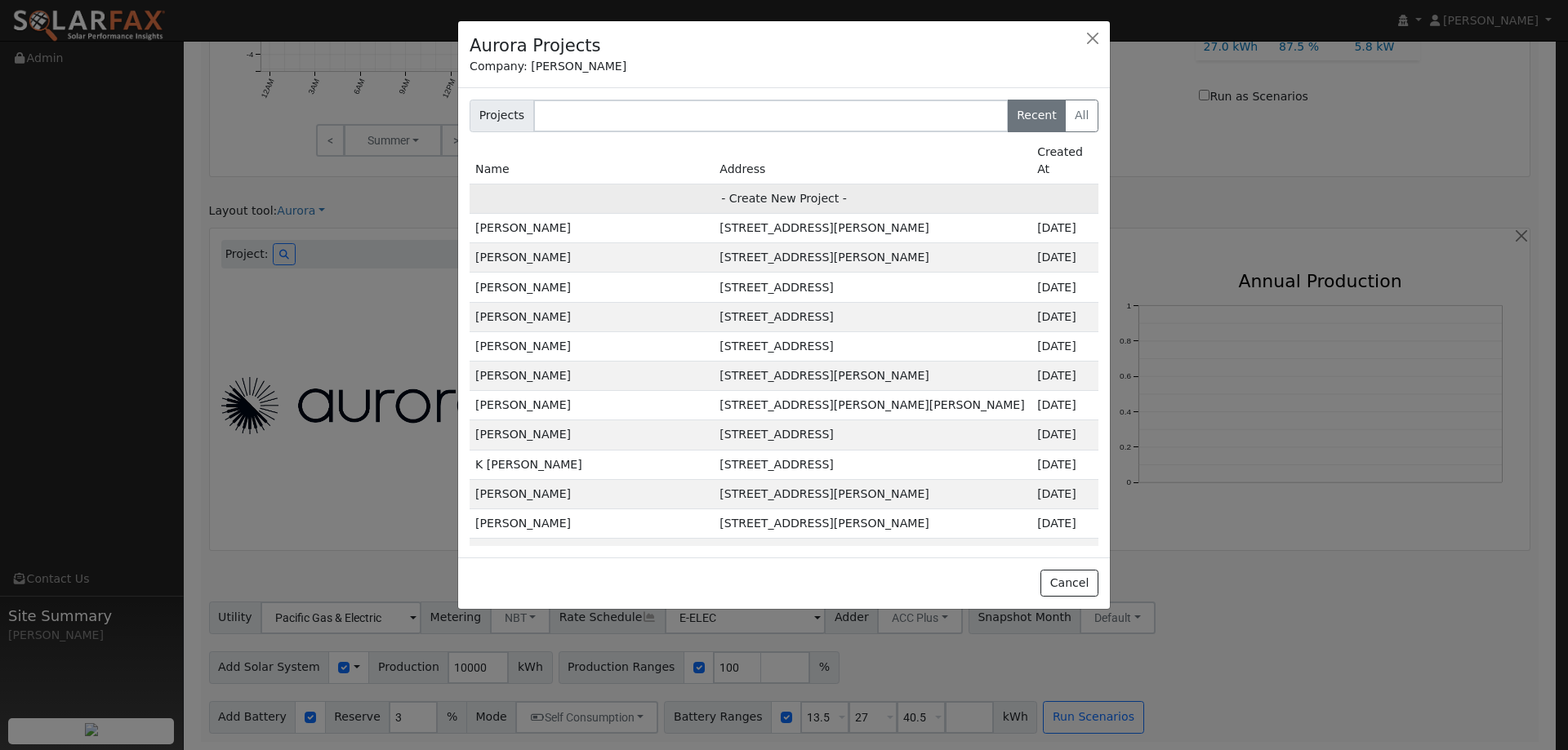
click at [775, 184] on td "- Create New Project -" at bounding box center [784, 198] width 629 height 29
type input "Paul Laput"
type input "241 Obsidian Way"
type input "Hercules"
type input "CA"
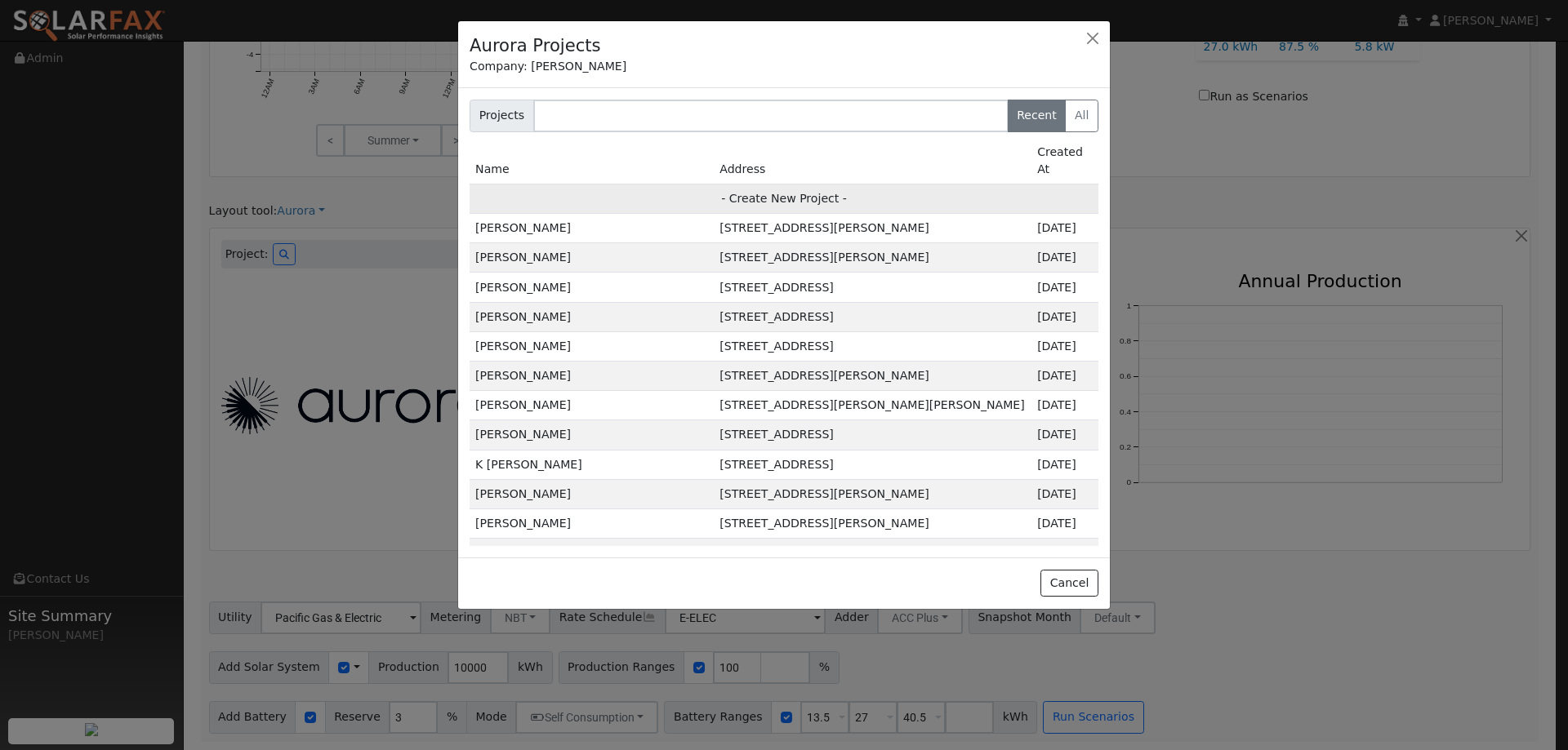
type input "94547"
type input "Design"
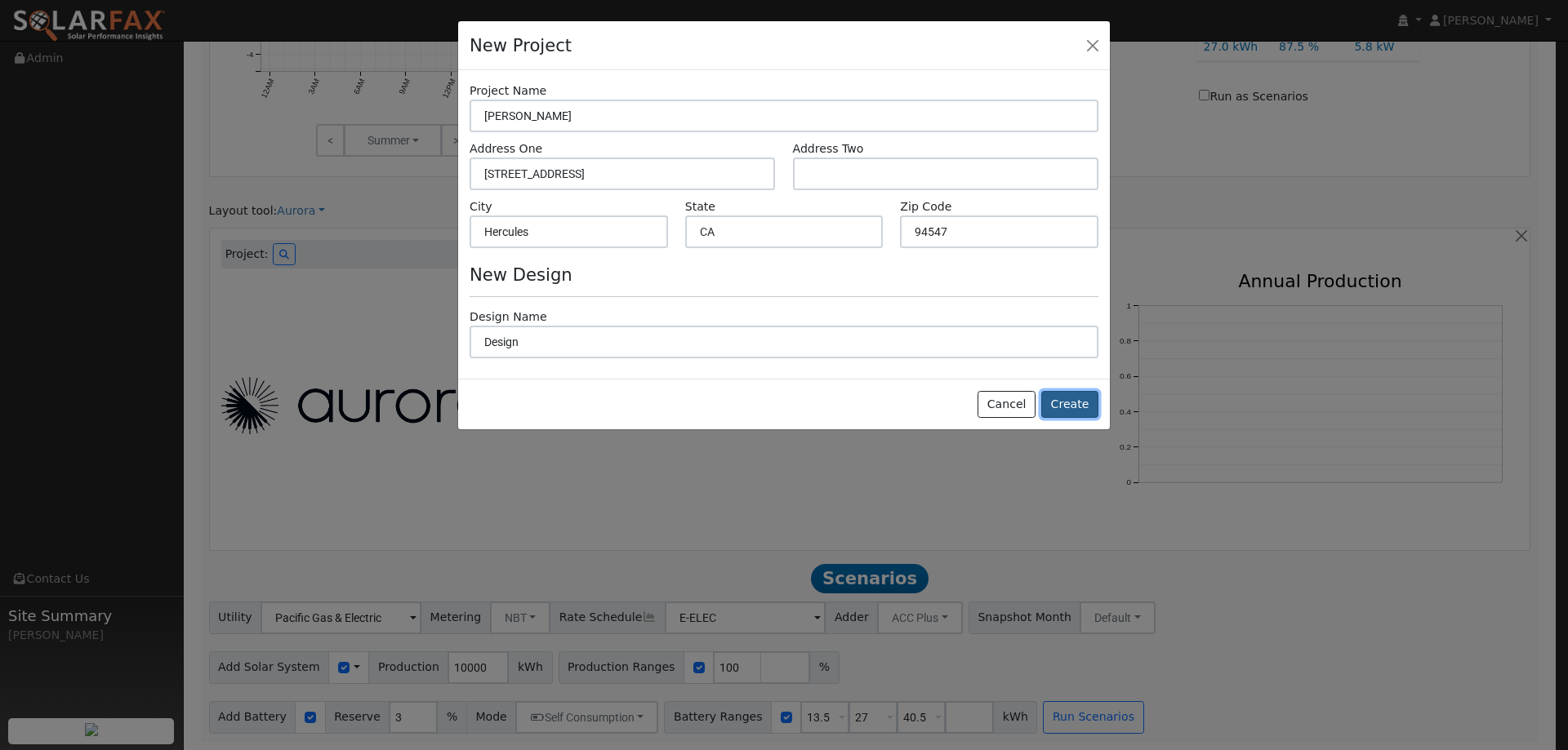
click at [1051, 402] on button "Create" at bounding box center [1070, 405] width 57 height 28
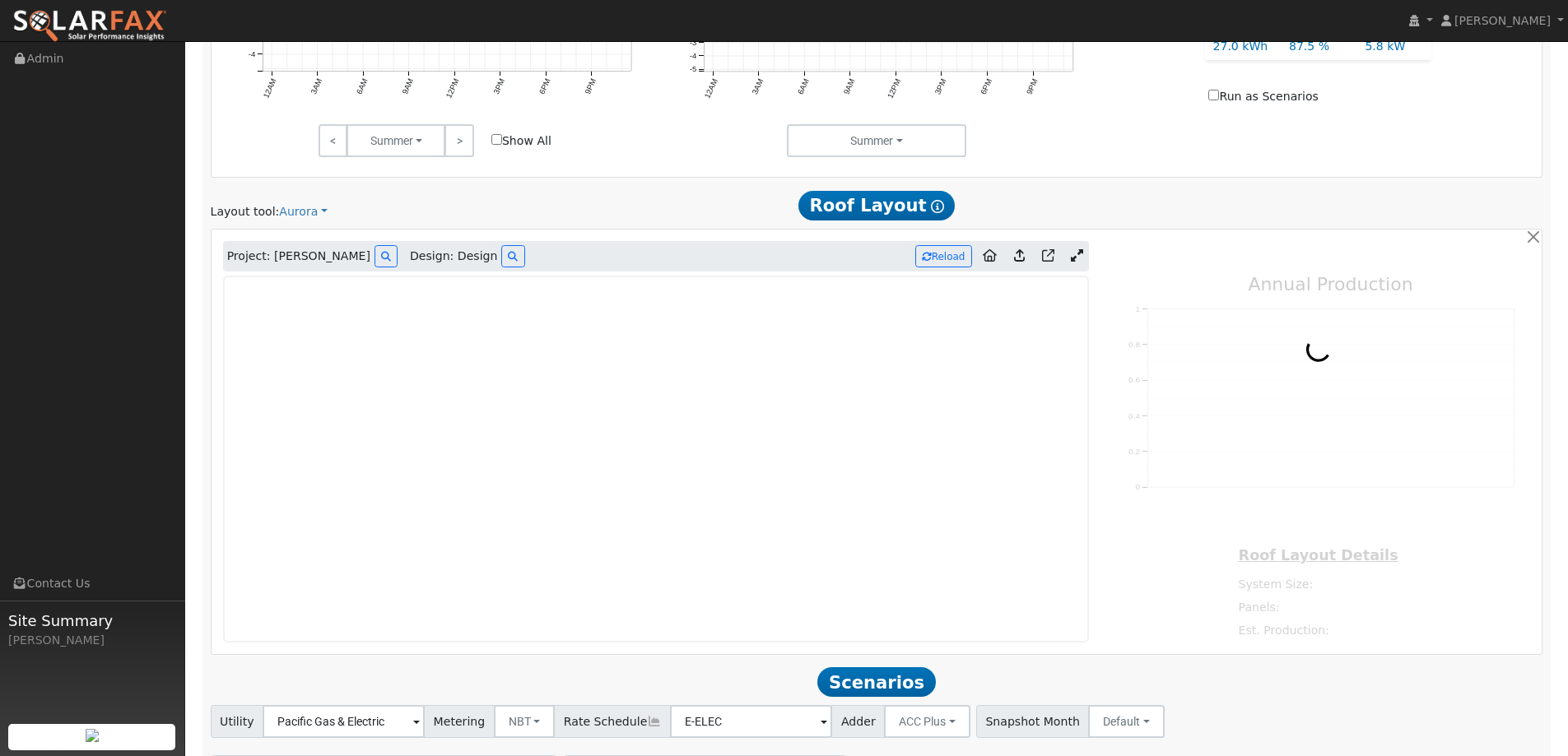
type input "0"
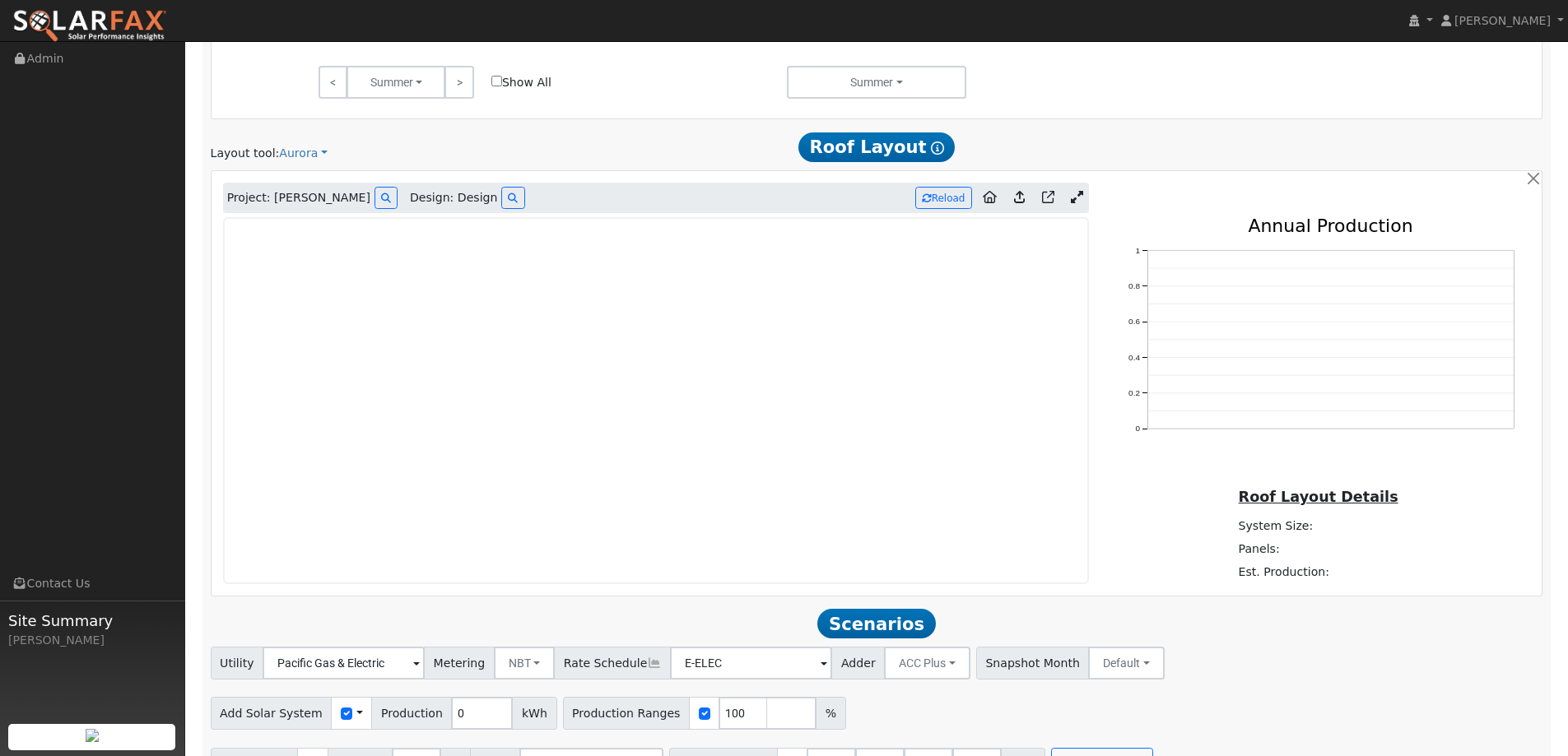
scroll to position [947, 0]
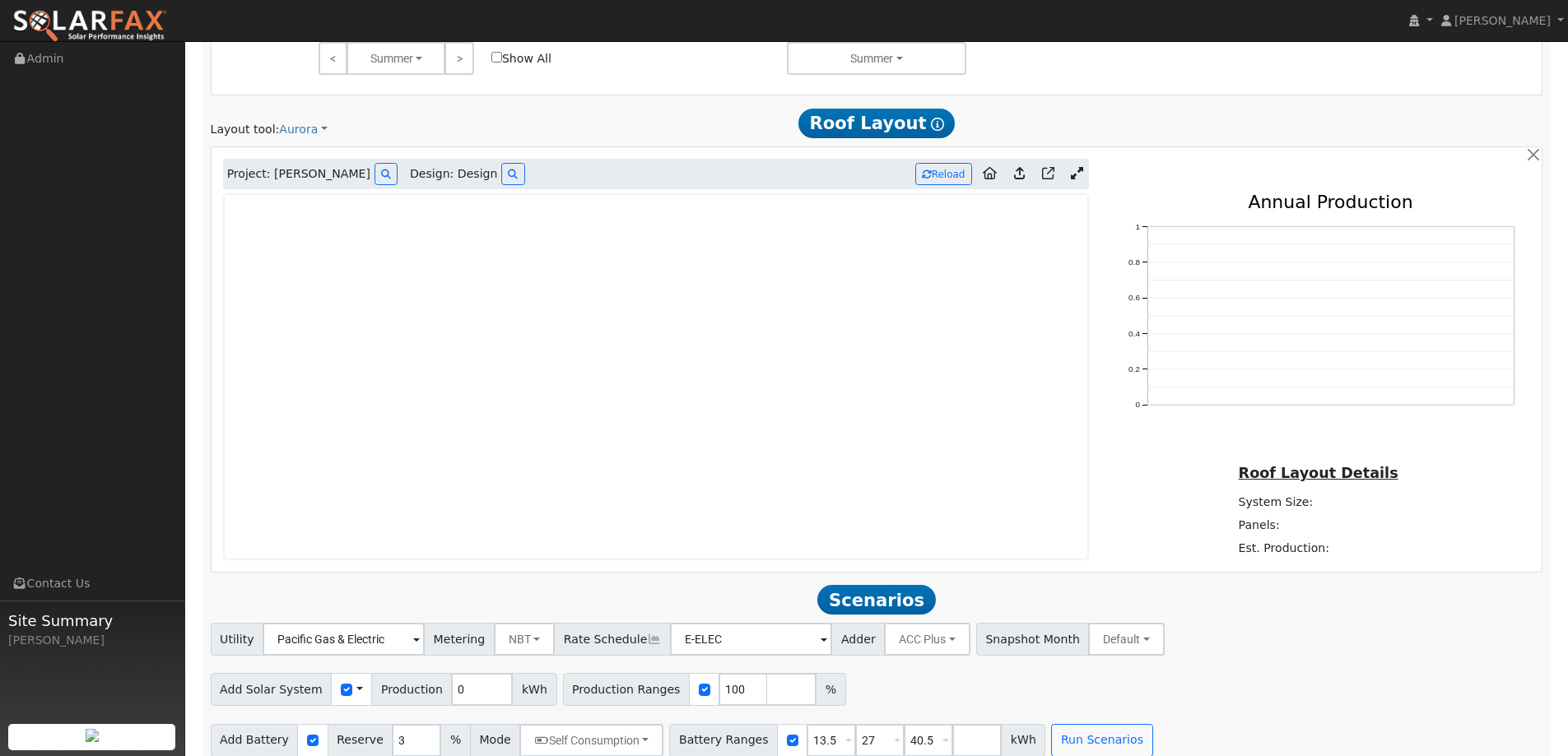
click at [146, 25] on img at bounding box center [90, 25] width 155 height 34
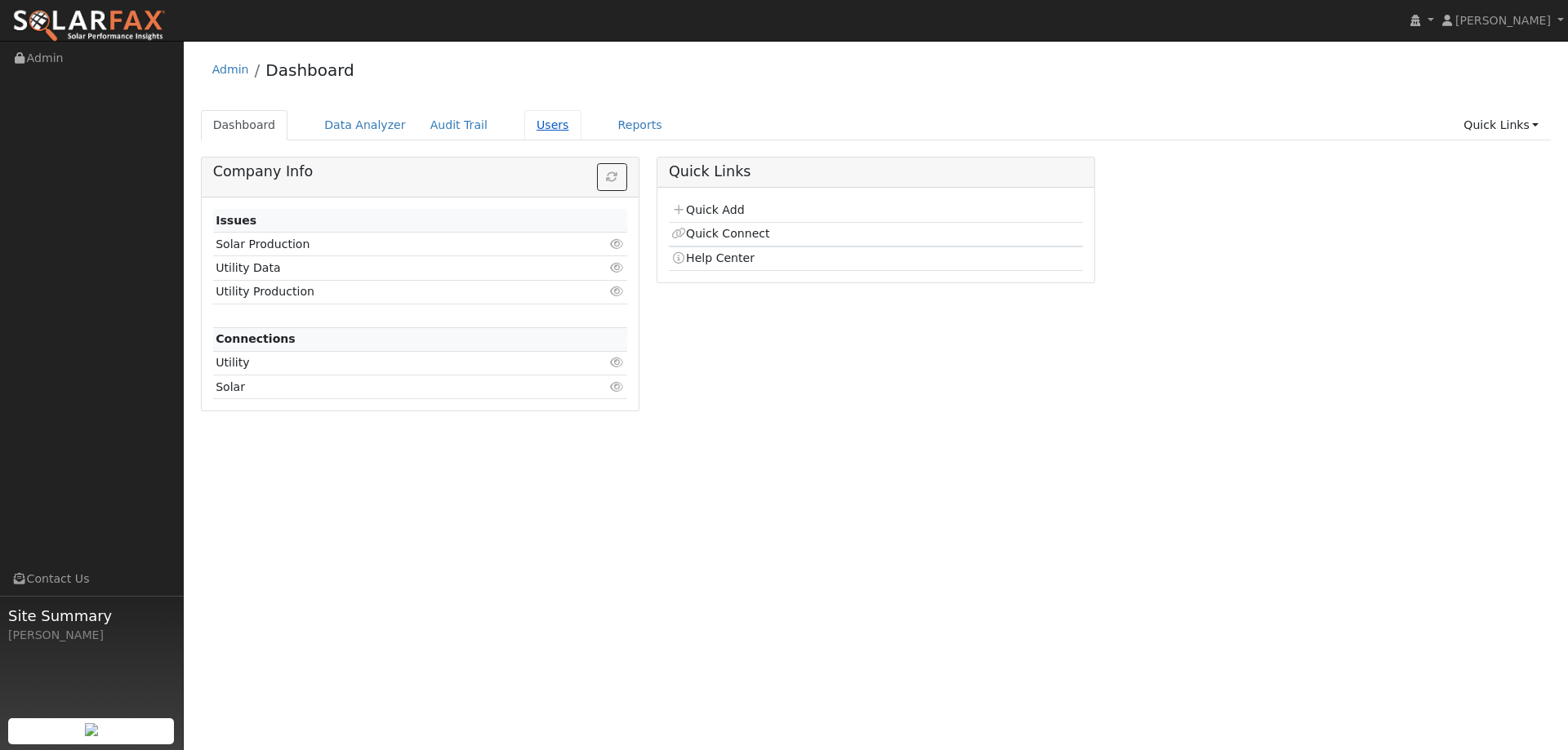
drag, startPoint x: 534, startPoint y: 130, endPoint x: 525, endPoint y: 129, distance: 9.1
click at [534, 129] on link "Users" at bounding box center [553, 125] width 57 height 30
